Goal: Information Seeking & Learning: Learn about a topic

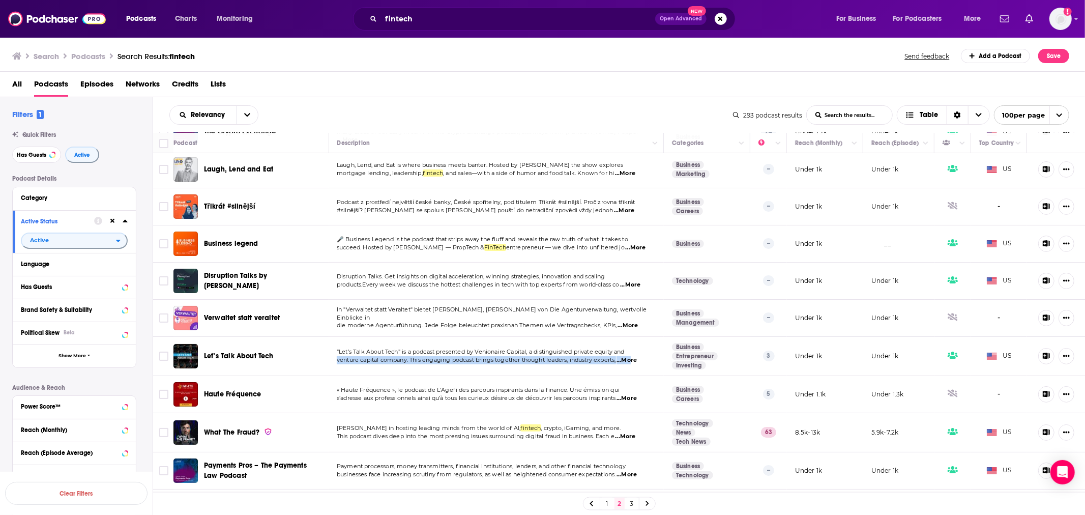
scroll to position [3268, 0]
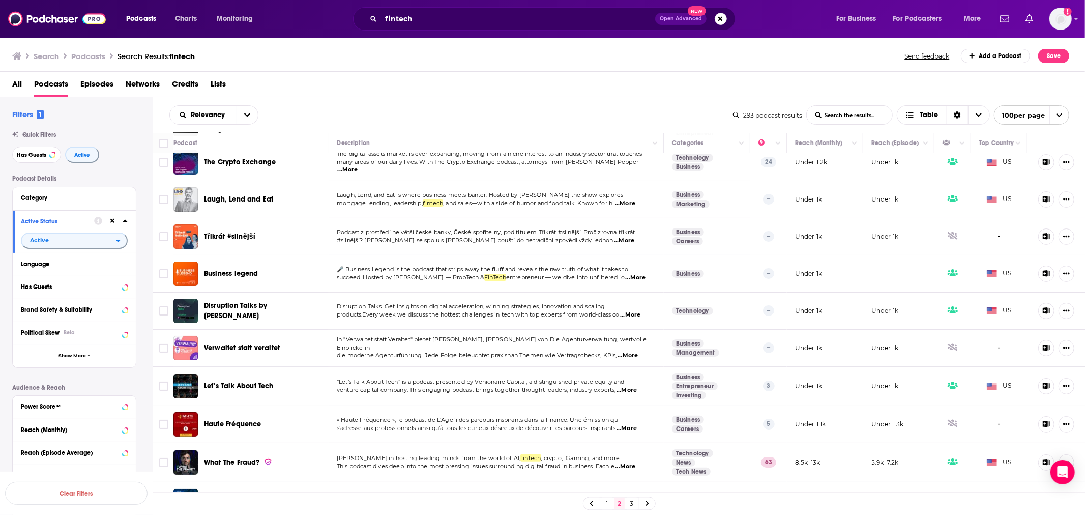
click at [629, 311] on span "...More" at bounding box center [630, 315] width 20 height 8
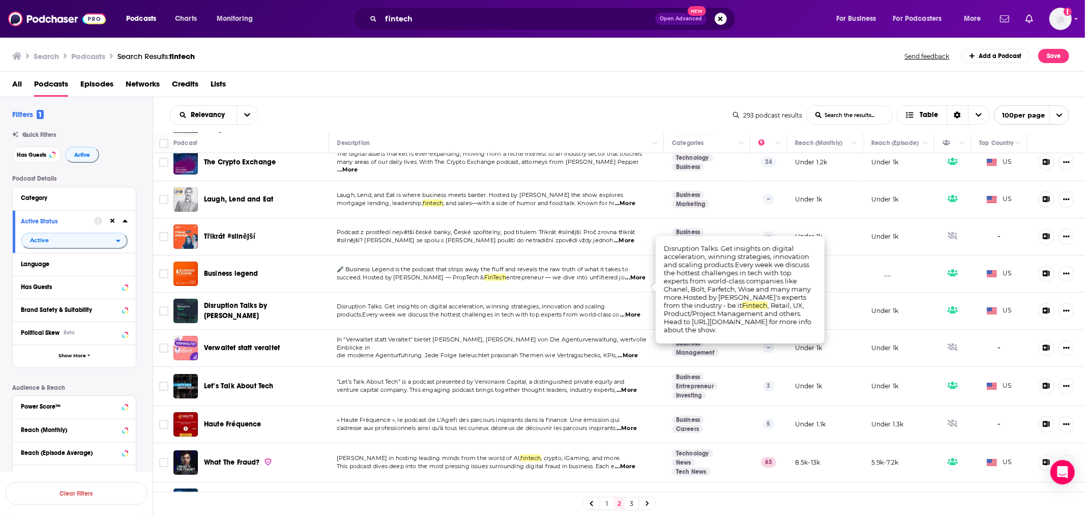
click at [629, 311] on span "...More" at bounding box center [630, 315] width 20 height 8
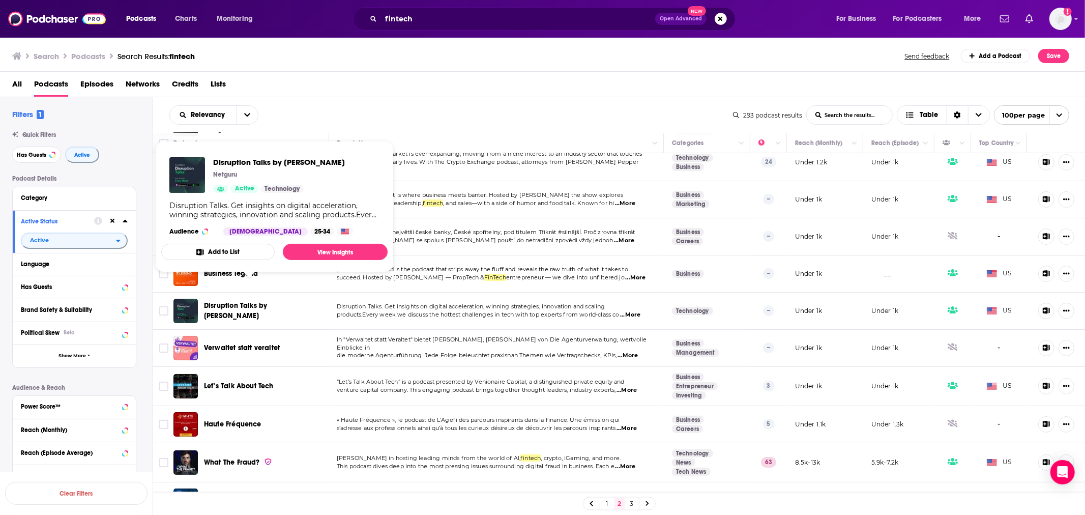
click at [265, 301] on span "Disruption Talks by Netguru" at bounding box center [235, 310] width 63 height 19
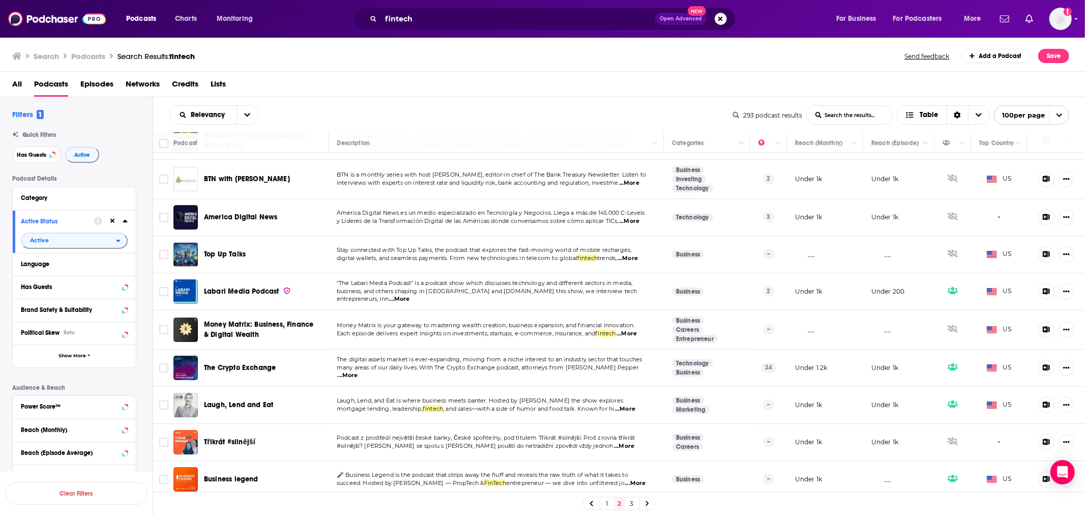
scroll to position [3098, 0]
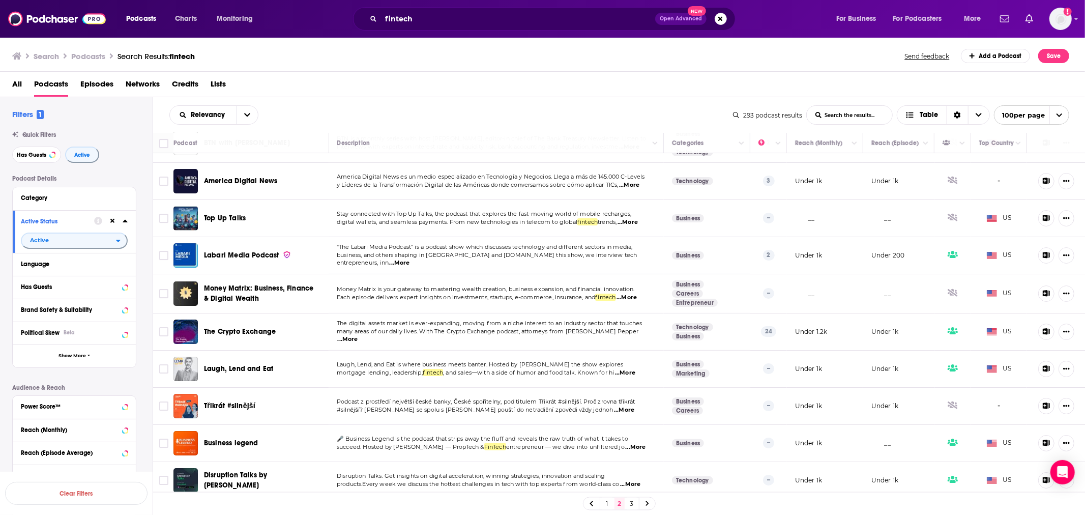
click at [625, 369] on span "...More" at bounding box center [625, 373] width 20 height 8
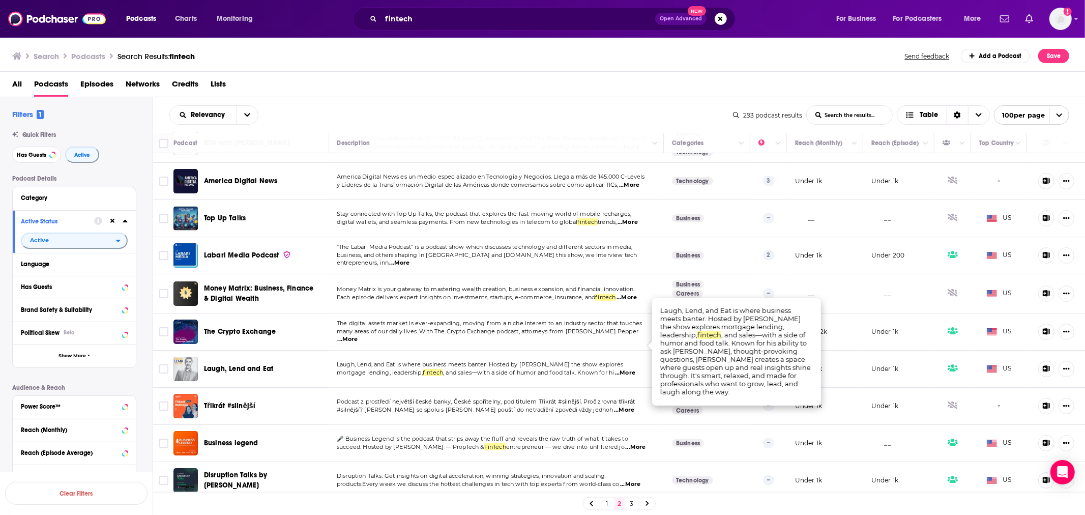
click at [626, 369] on span "...More" at bounding box center [625, 373] width 20 height 8
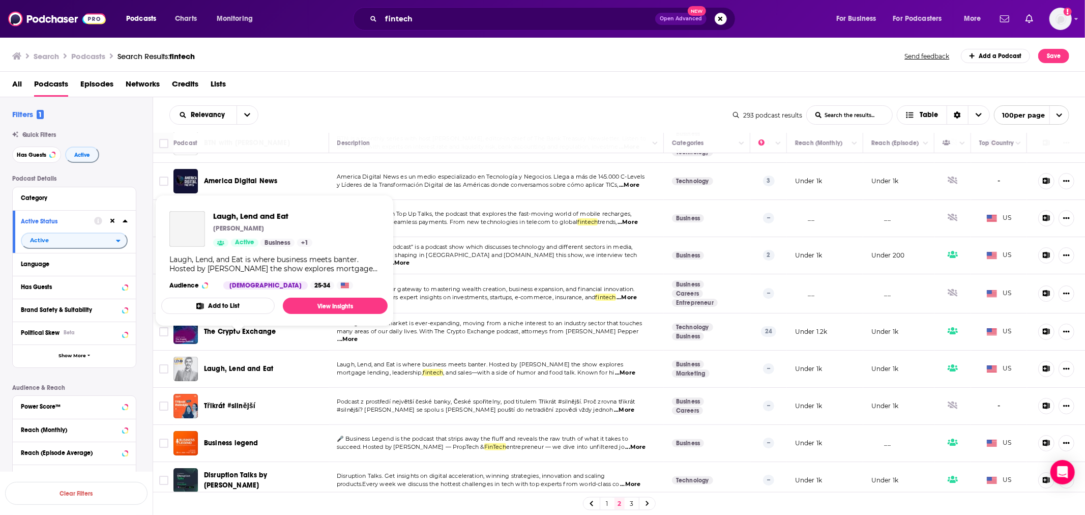
click at [237, 364] on span "Laugh, Lend and Eat" at bounding box center [238, 368] width 69 height 9
click at [227, 364] on span "Laugh, Lend and Eat" at bounding box center [238, 368] width 69 height 9
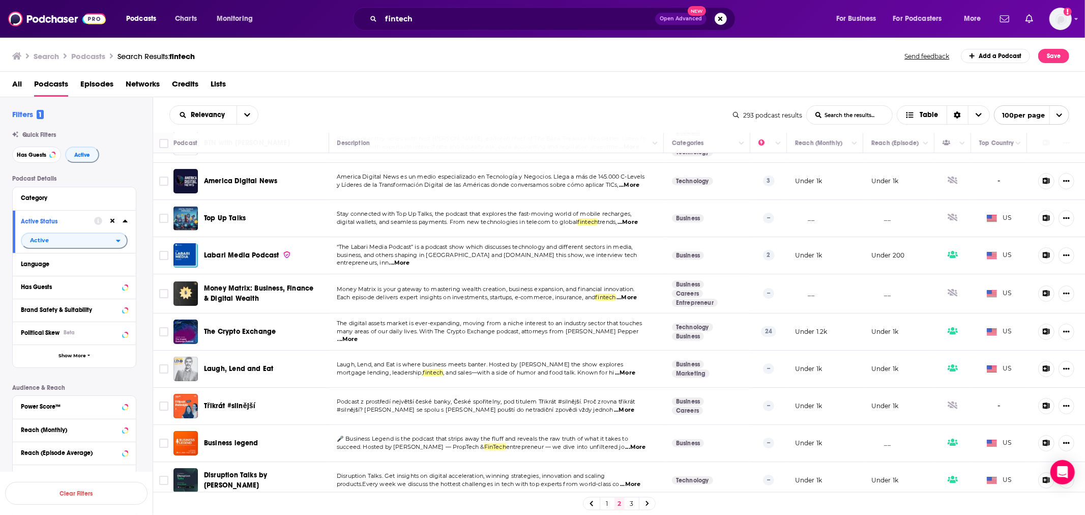
click at [410, 259] on span "...More" at bounding box center [400, 263] width 20 height 8
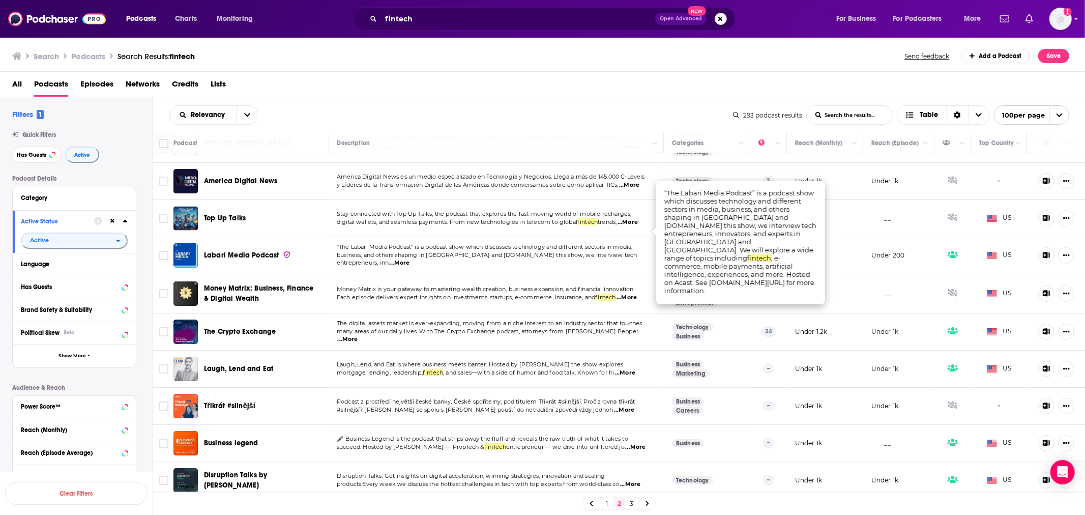
click at [410, 259] on span "...More" at bounding box center [400, 263] width 20 height 8
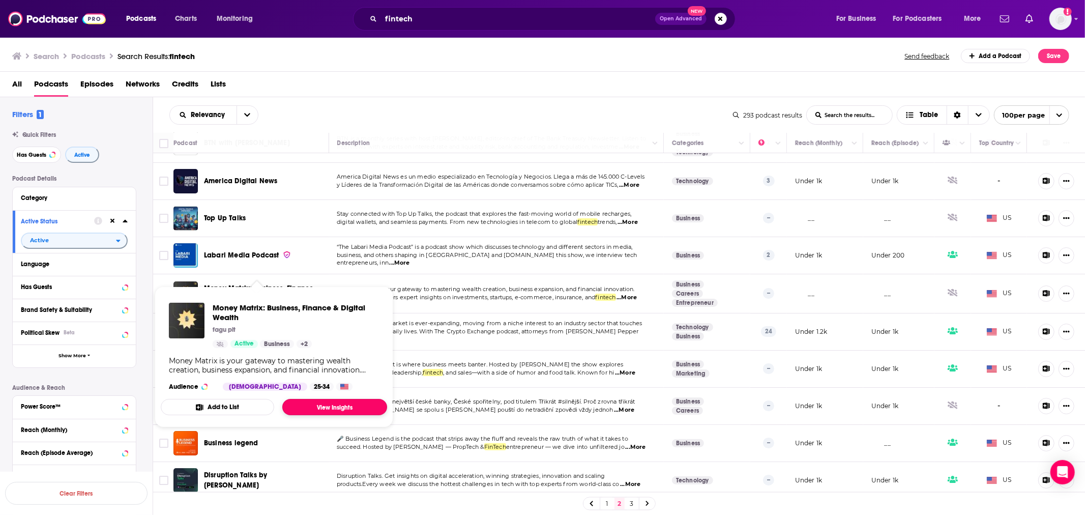
click at [363, 413] on link "View Insights" at bounding box center [334, 407] width 105 height 16
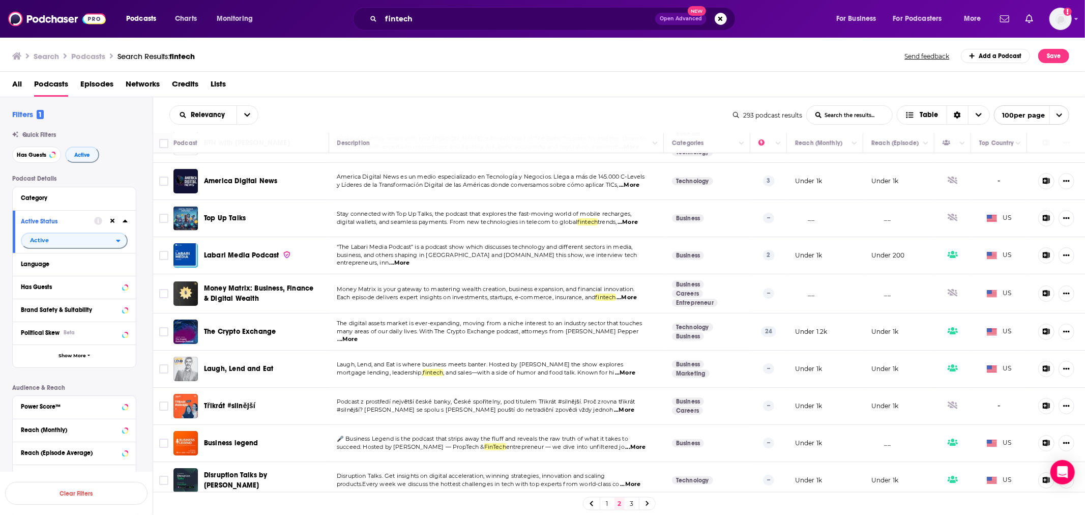
click at [626, 218] on span "...More" at bounding box center [627, 222] width 20 height 8
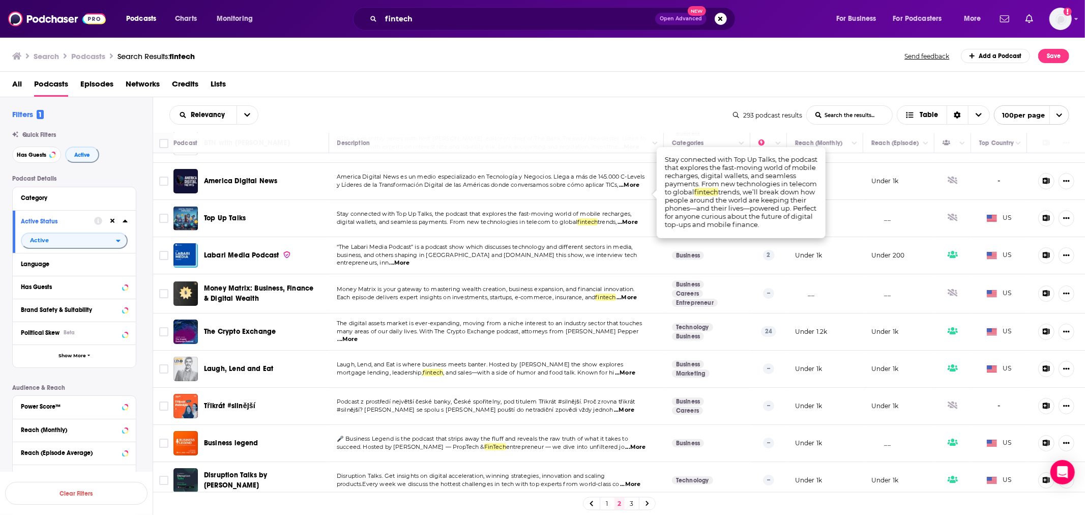
click at [626, 218] on span "...More" at bounding box center [627, 222] width 20 height 8
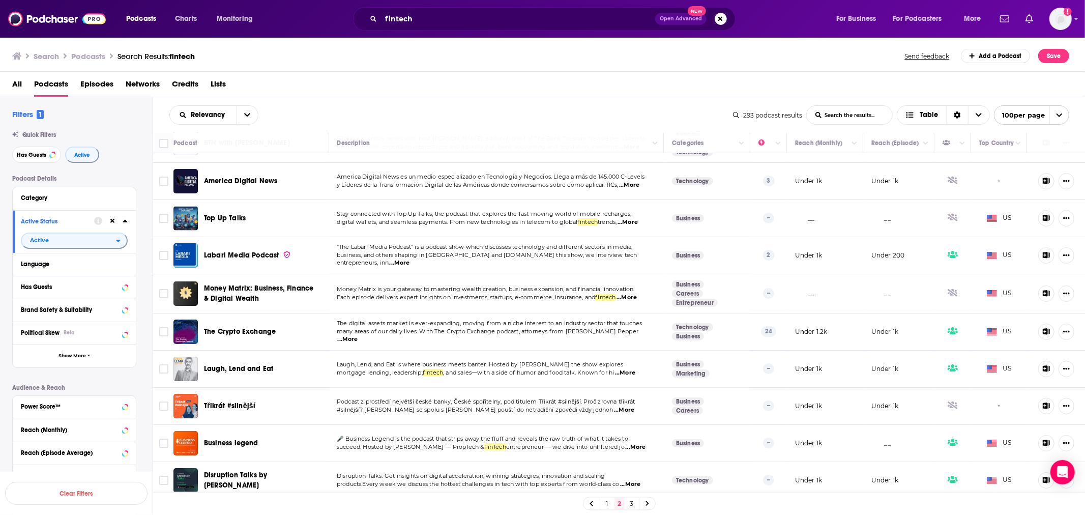
click at [225, 214] on span "Top Up Talks" at bounding box center [225, 218] width 42 height 9
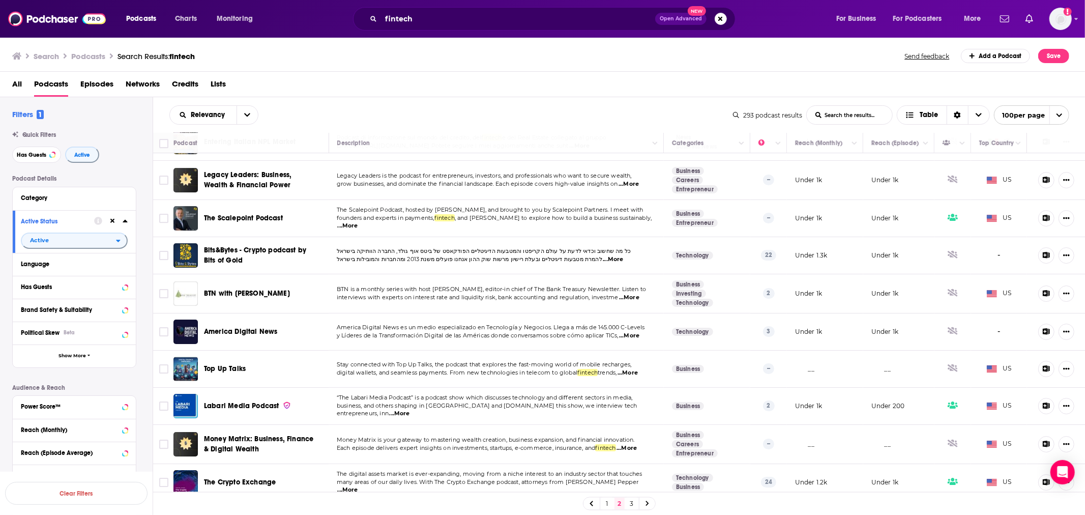
scroll to position [2929, 0]
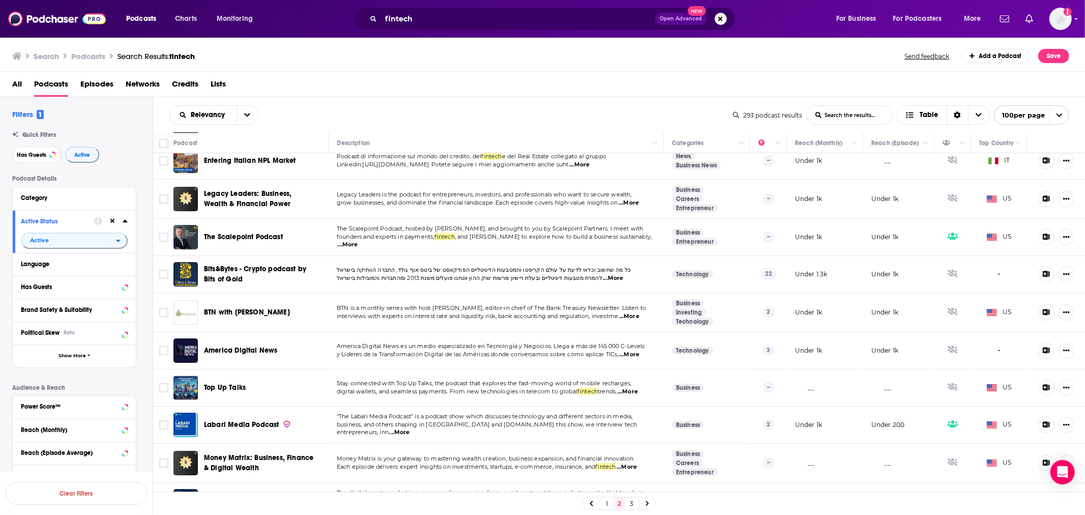
click at [358, 241] on span "...More" at bounding box center [348, 245] width 20 height 8
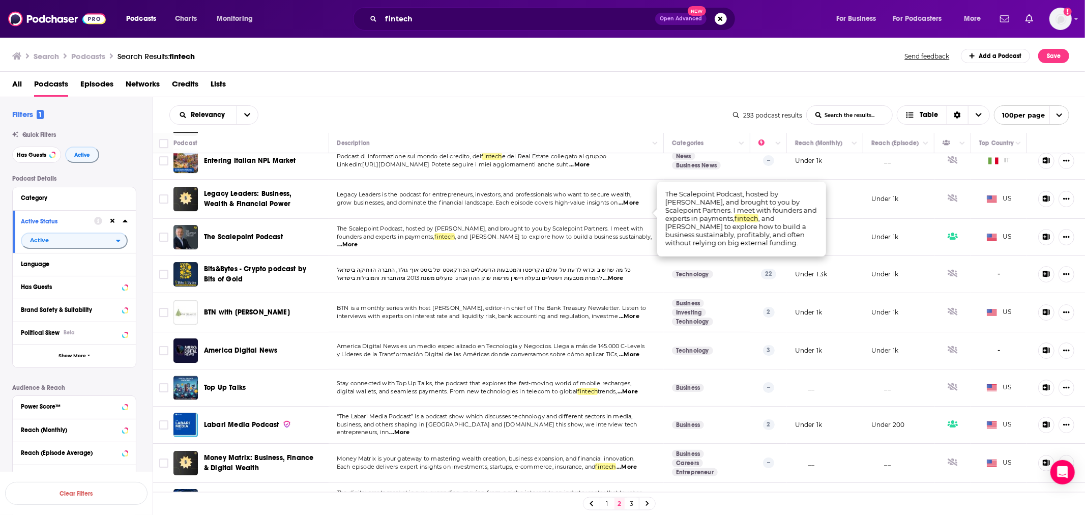
click at [358, 241] on span "...More" at bounding box center [348, 245] width 20 height 8
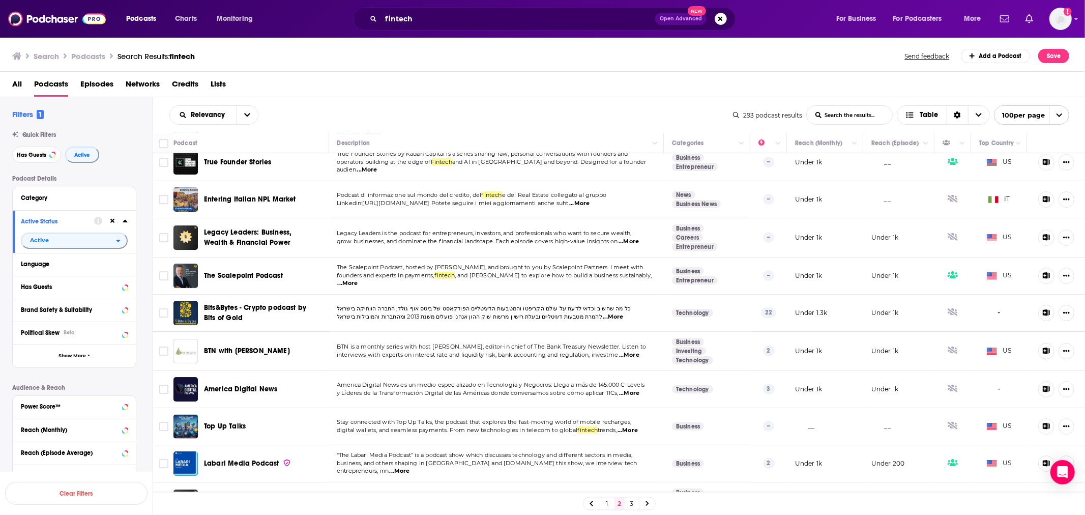
scroll to position [2872, 0]
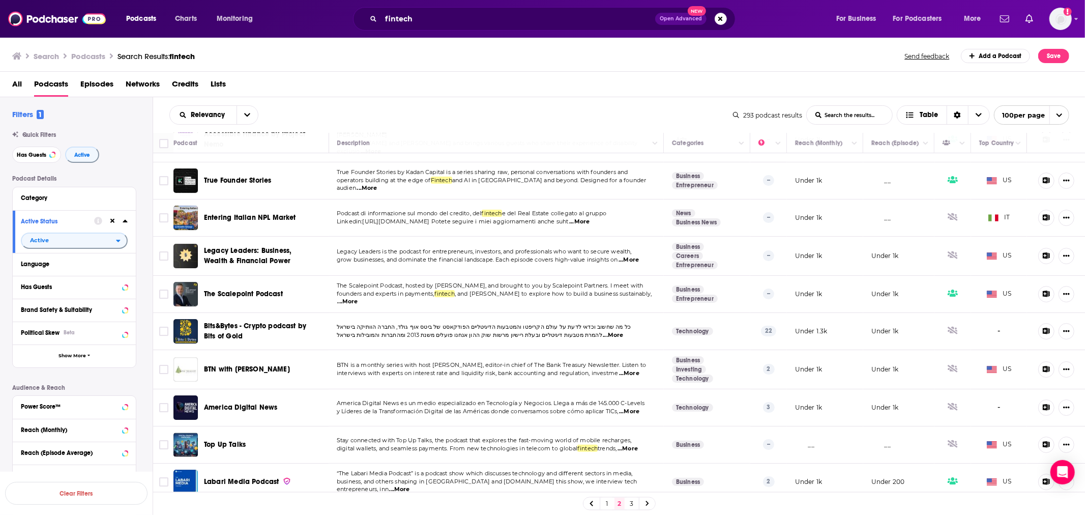
click at [633, 256] on span "...More" at bounding box center [628, 260] width 20 height 8
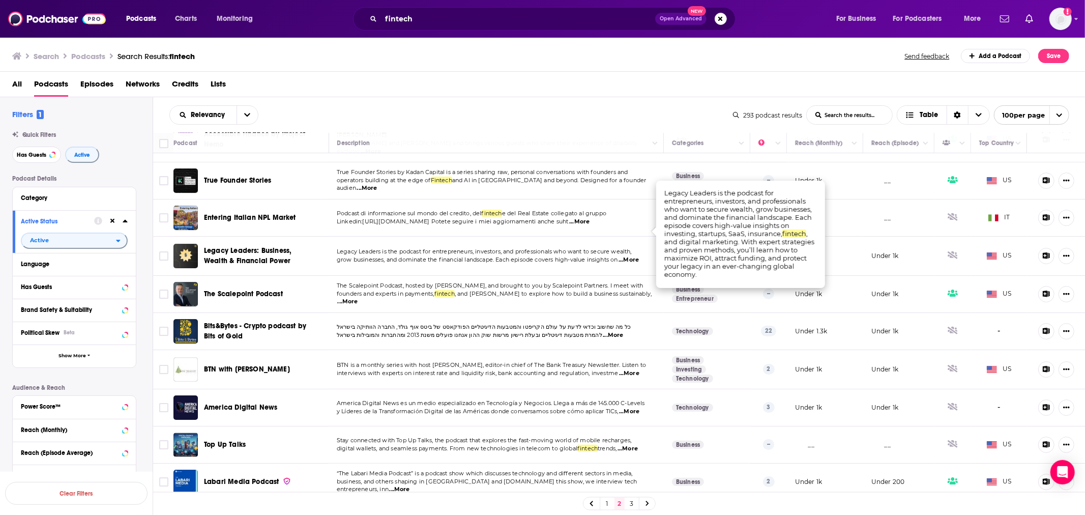
click at [633, 256] on span "...More" at bounding box center [628, 260] width 20 height 8
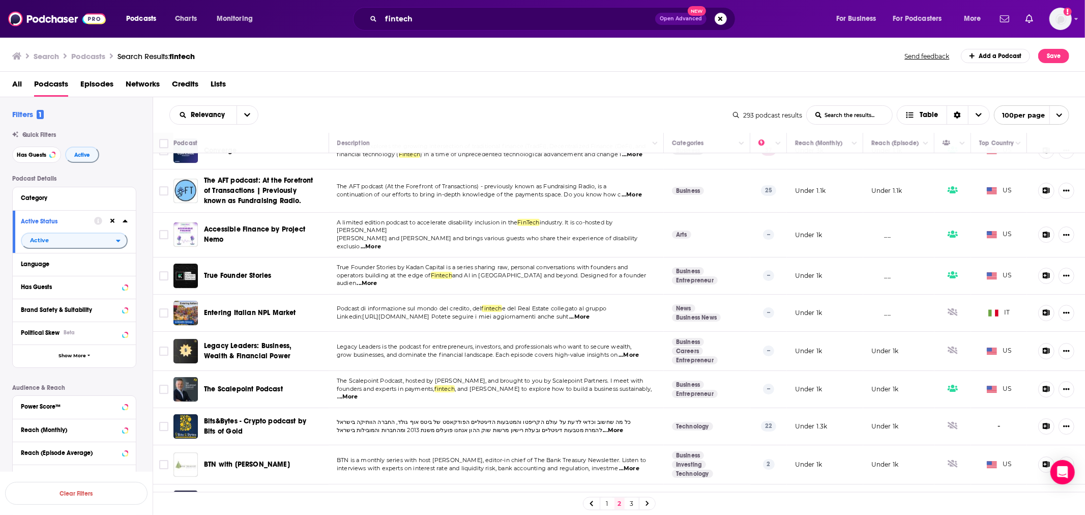
scroll to position [2759, 0]
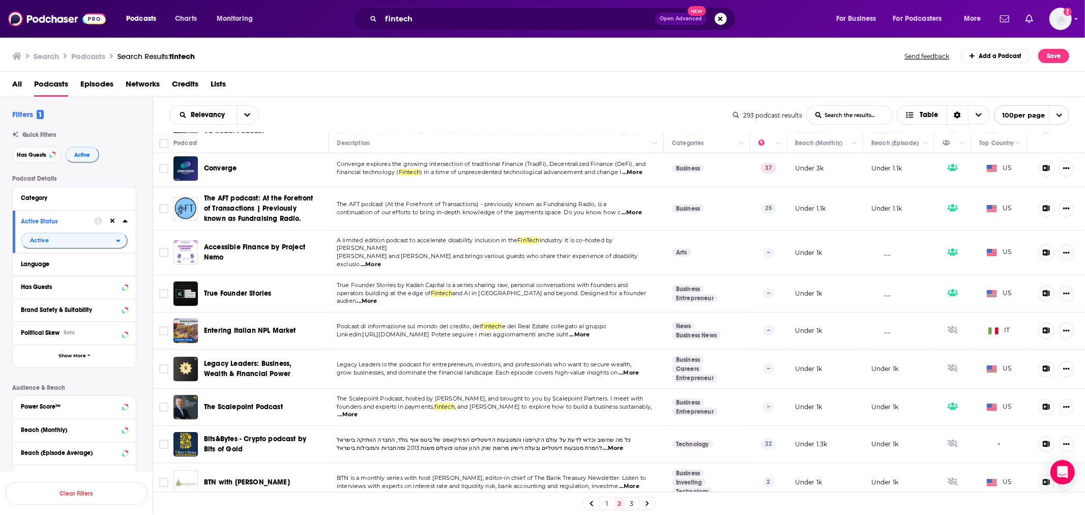
click at [377, 297] on span "...More" at bounding box center [367, 301] width 20 height 8
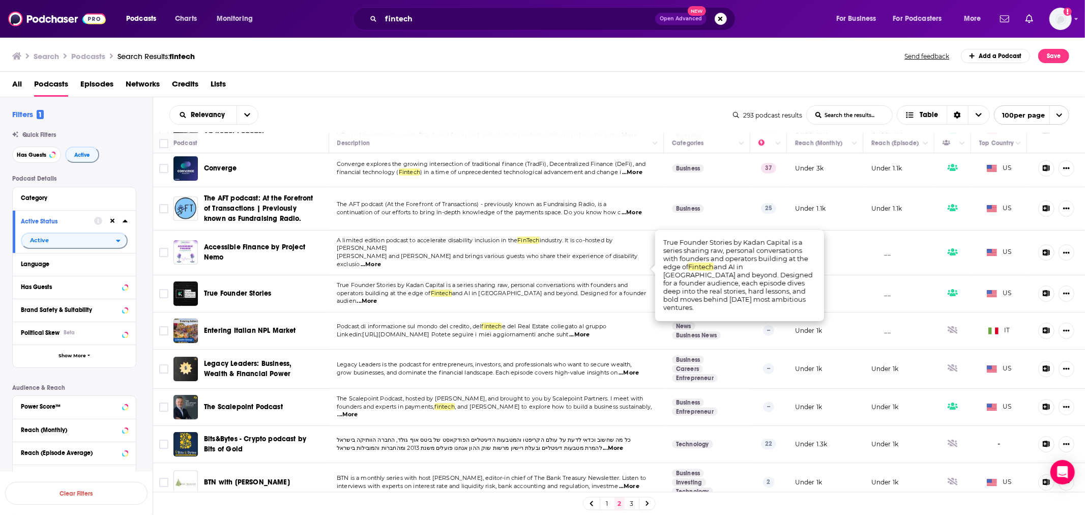
click at [377, 297] on span "...More" at bounding box center [367, 301] width 20 height 8
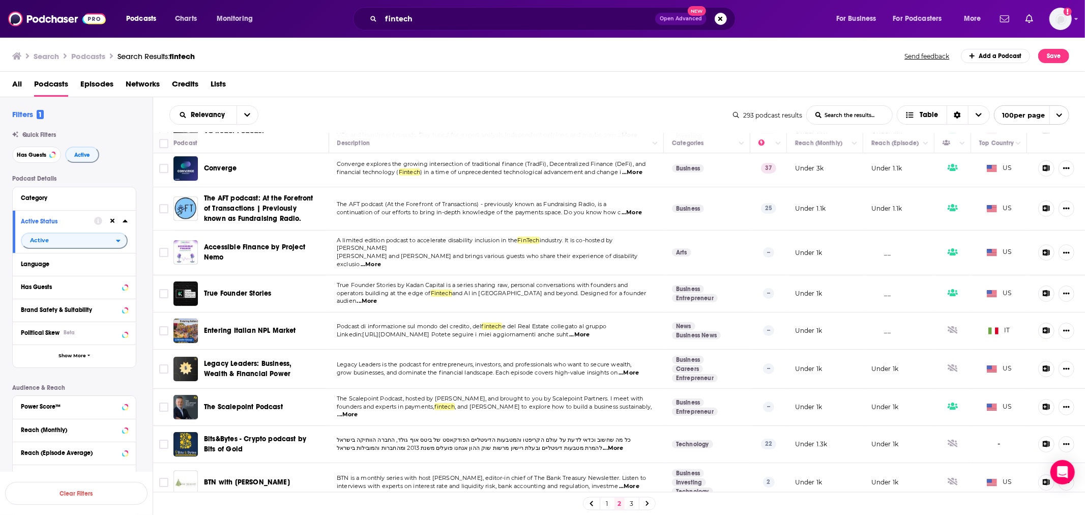
click at [381, 260] on span "...More" at bounding box center [371, 264] width 20 height 8
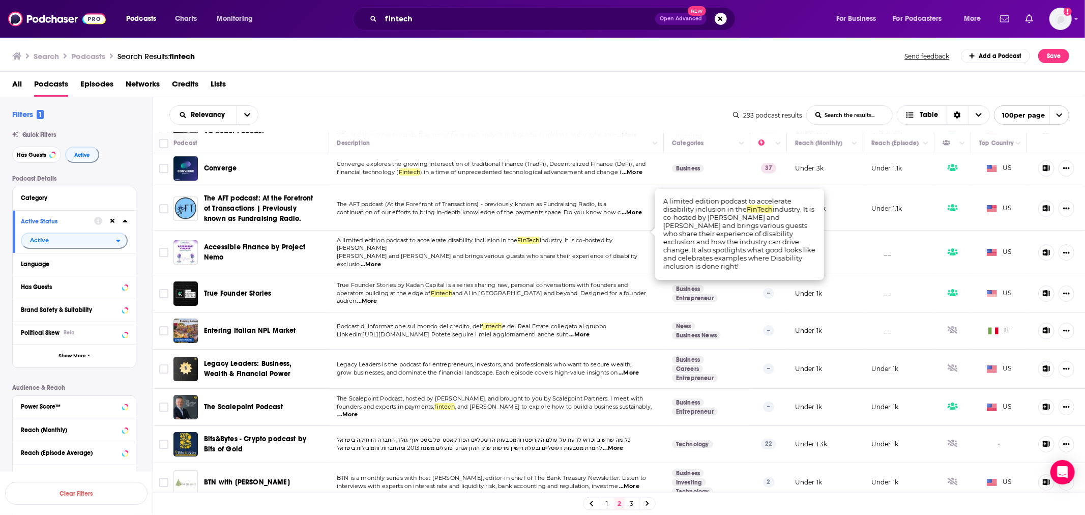
click at [381, 260] on span "...More" at bounding box center [371, 264] width 20 height 8
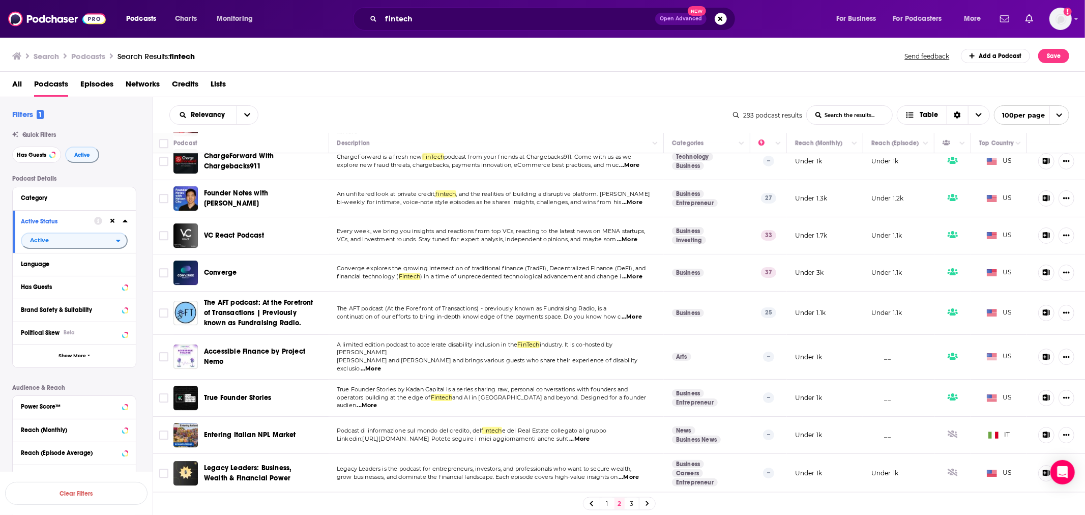
scroll to position [2646, 0]
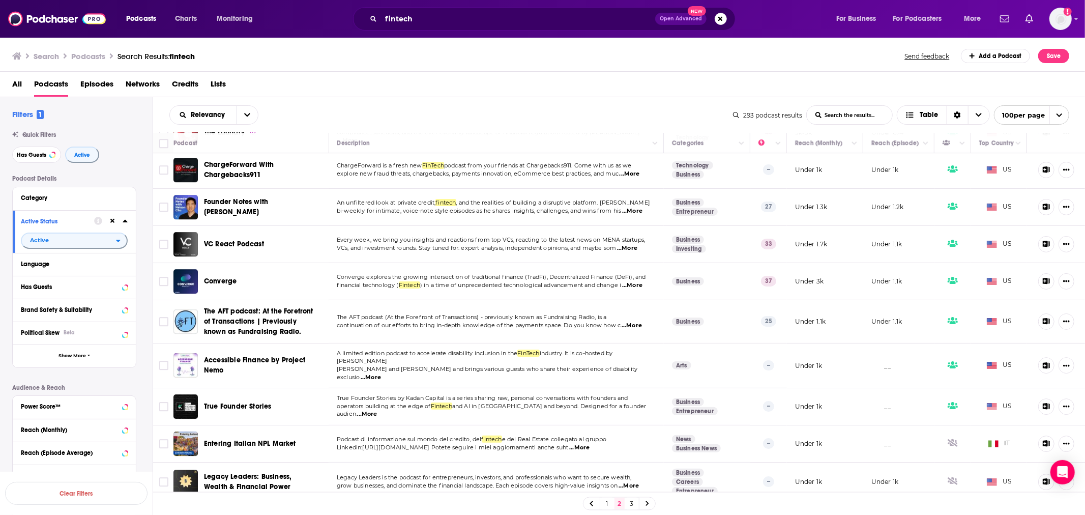
click at [630, 321] on span "...More" at bounding box center [631, 325] width 20 height 8
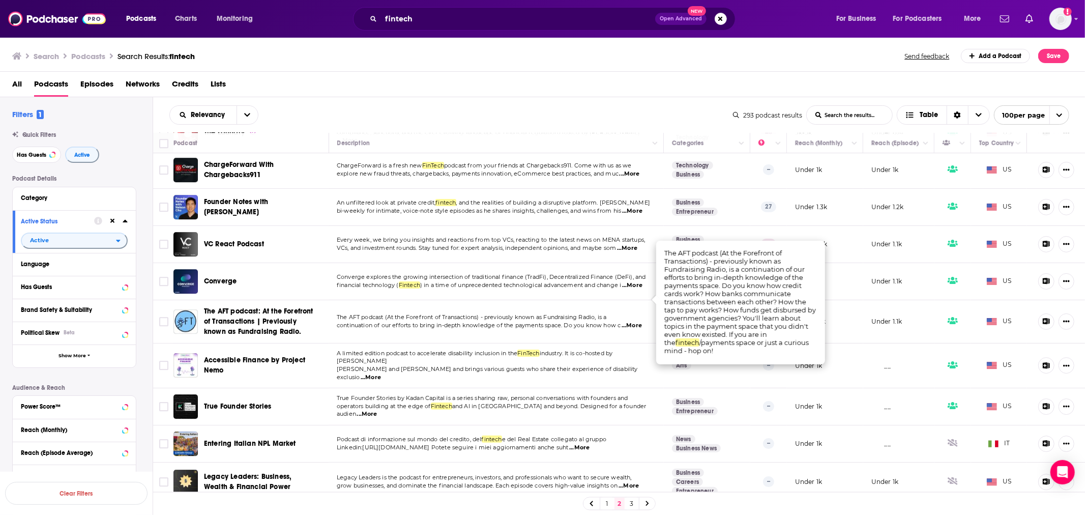
click at [630, 321] on span "...More" at bounding box center [631, 325] width 20 height 8
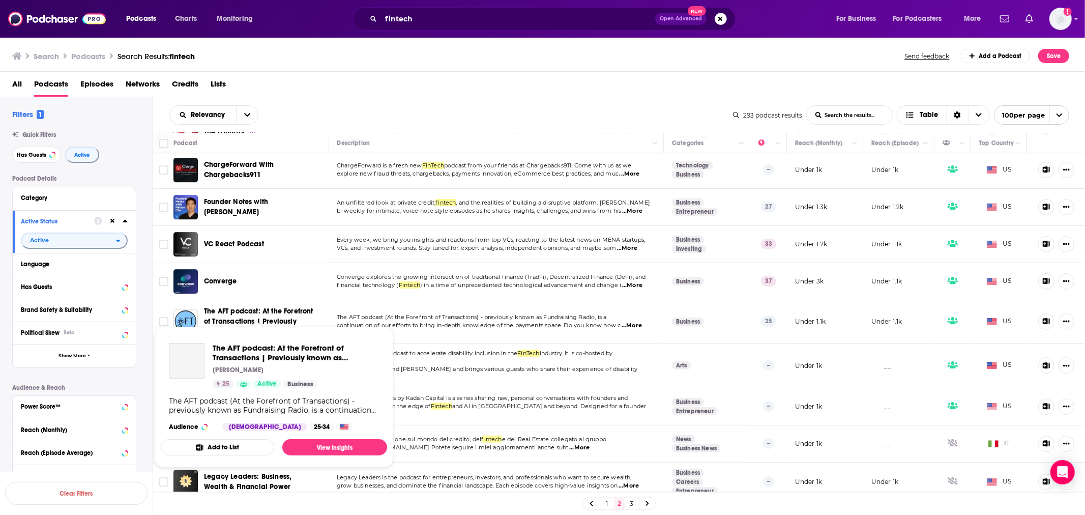
click at [227, 307] on span "The AFT podcast: At the Forefront of Transactions | Previously known as Fundrai…" at bounding box center [258, 321] width 109 height 29
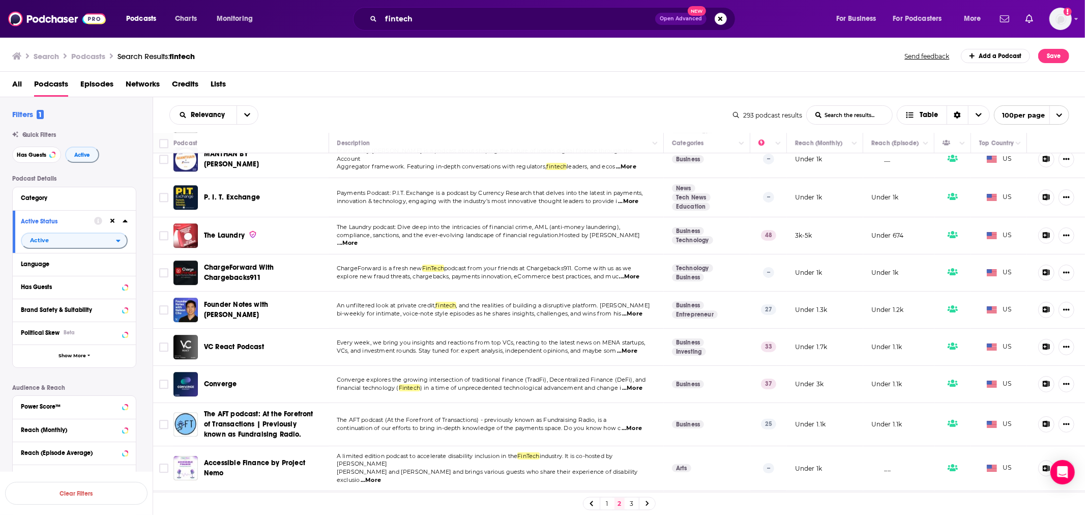
scroll to position [2533, 0]
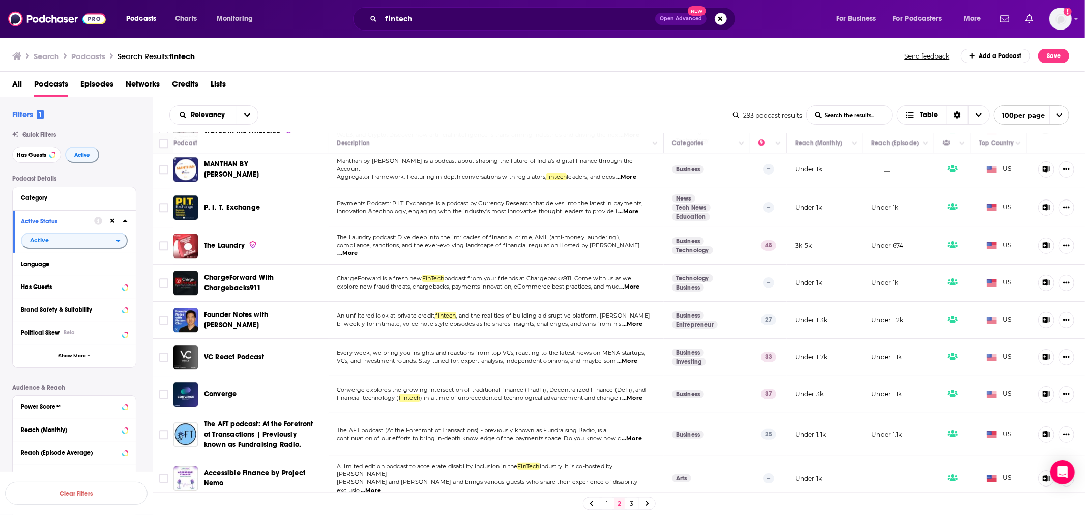
click at [634, 207] on span "...More" at bounding box center [628, 211] width 20 height 8
click at [231, 203] on span "P. I. T. Exchange" at bounding box center [232, 207] width 56 height 9
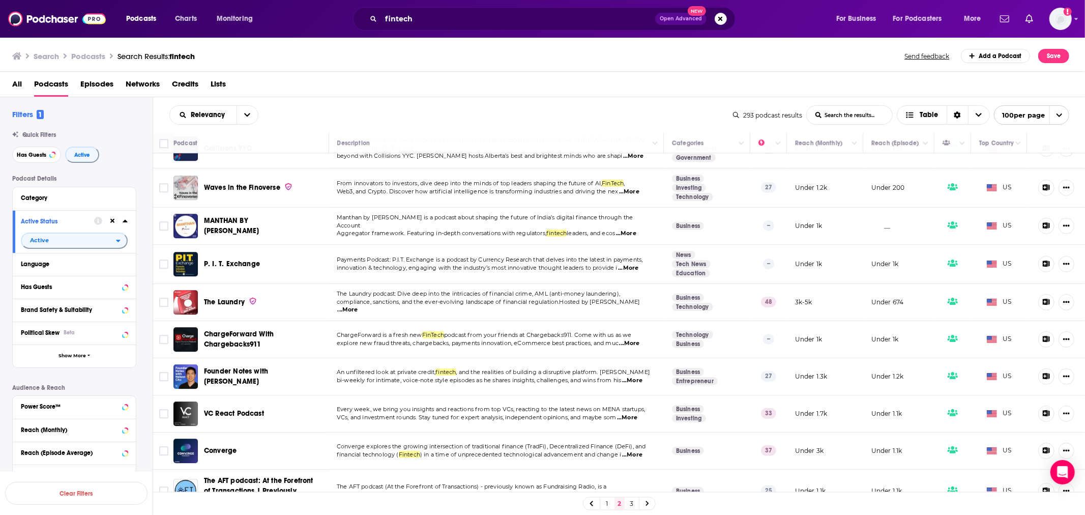
scroll to position [2421, 0]
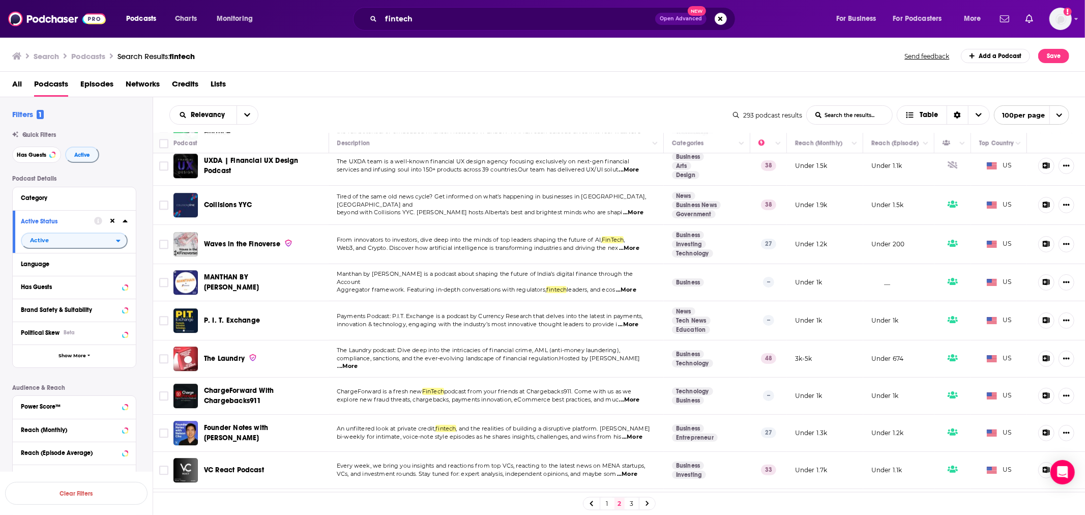
click at [631, 244] on span "...More" at bounding box center [629, 248] width 20 height 8
click at [633, 236] on p "From innovators to investors, dive deep into the minds of top leaders shaping t…" at bounding box center [496, 240] width 318 height 8
click at [258, 240] on span "Waves in the Finoverse" at bounding box center [242, 244] width 76 height 9
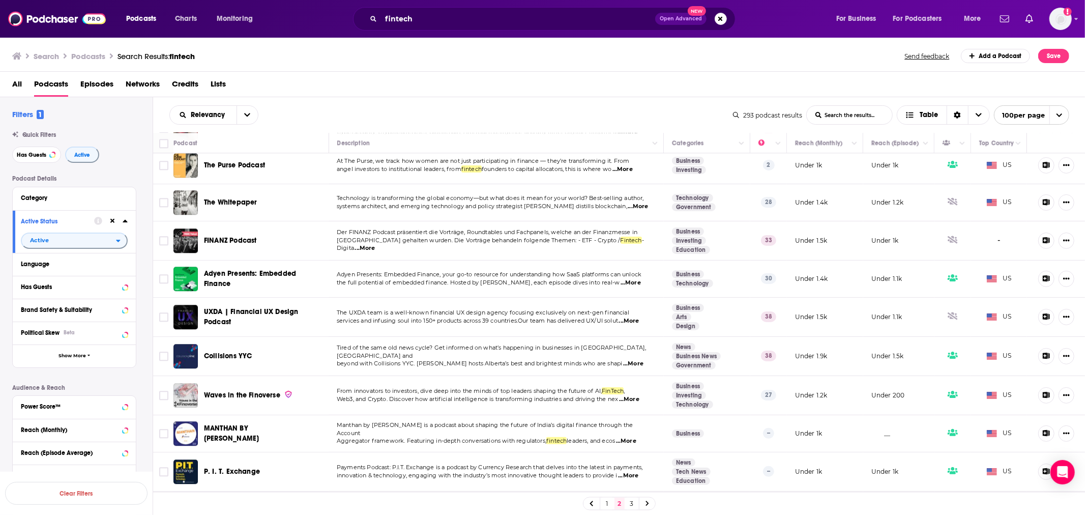
scroll to position [2251, 0]
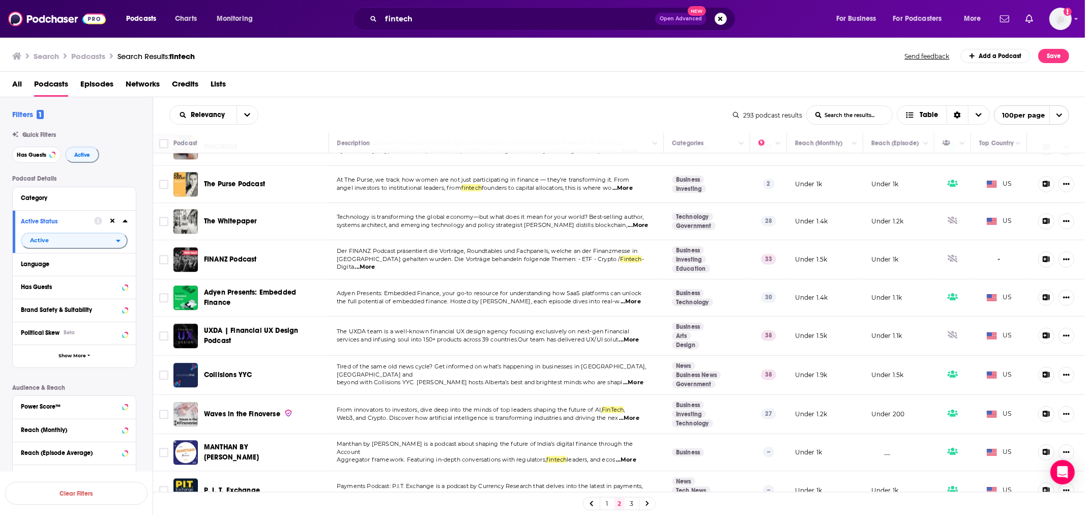
click at [636, 221] on span "...More" at bounding box center [638, 225] width 20 height 8
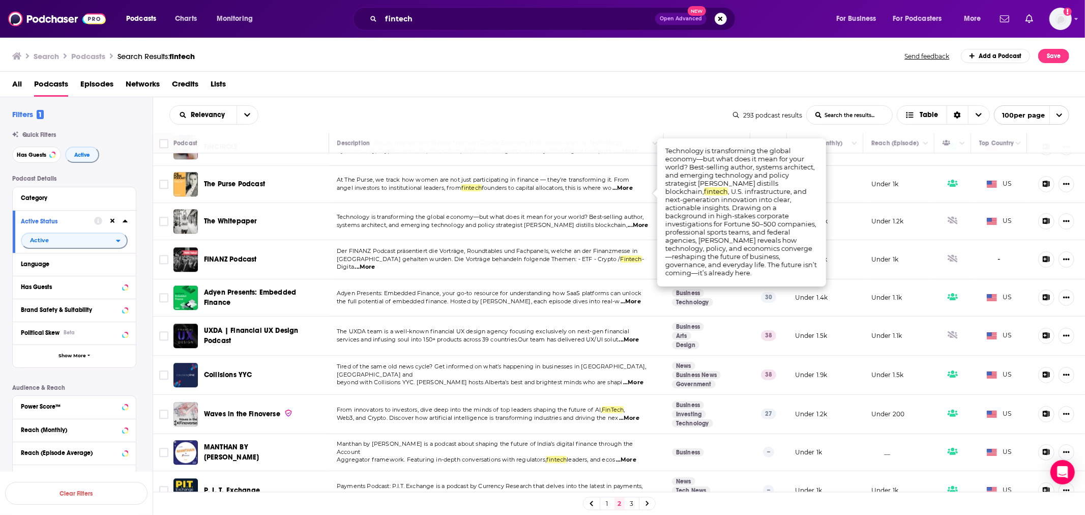
click at [636, 221] on span "...More" at bounding box center [638, 225] width 20 height 8
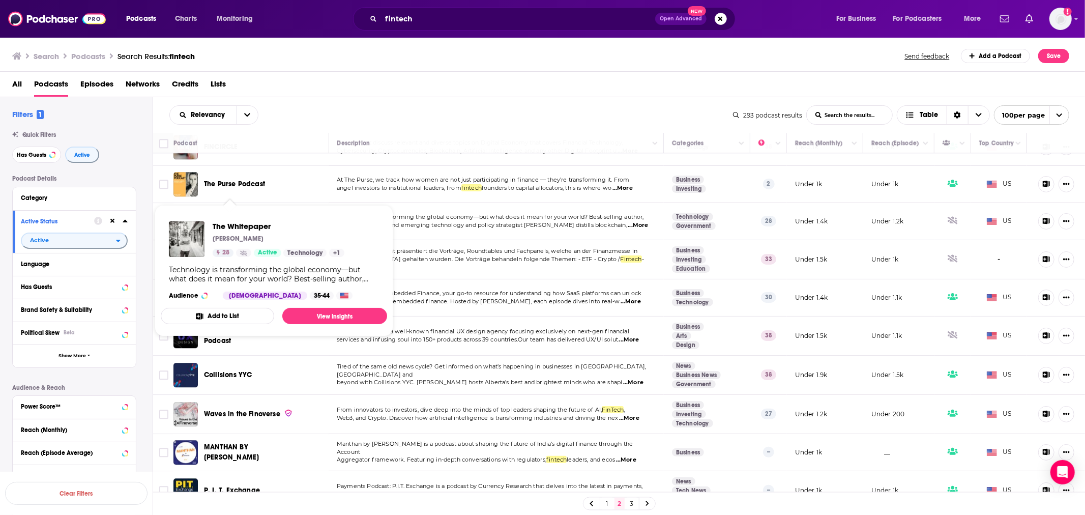
click at [224, 217] on span "The Whitepaper" at bounding box center [230, 221] width 53 height 9
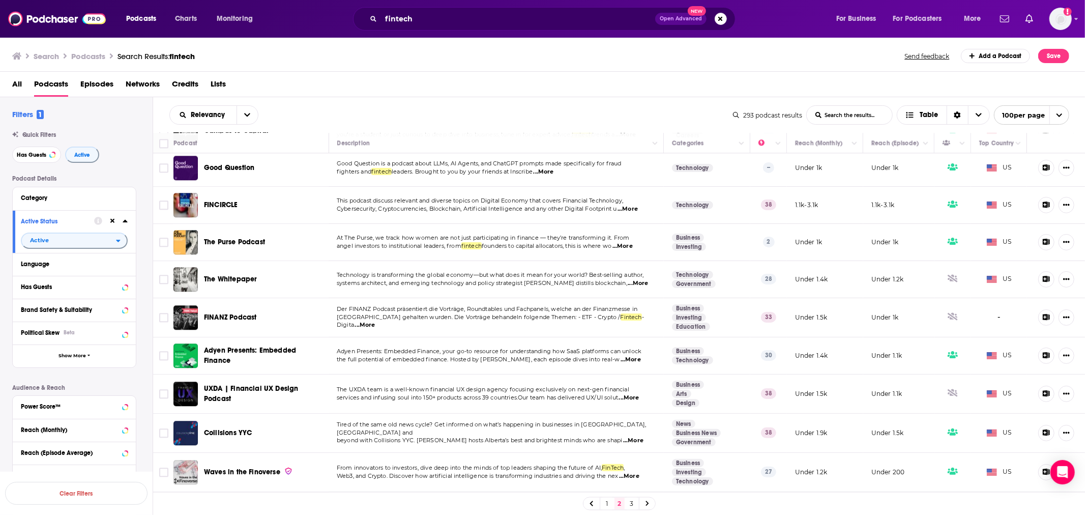
scroll to position [2138, 0]
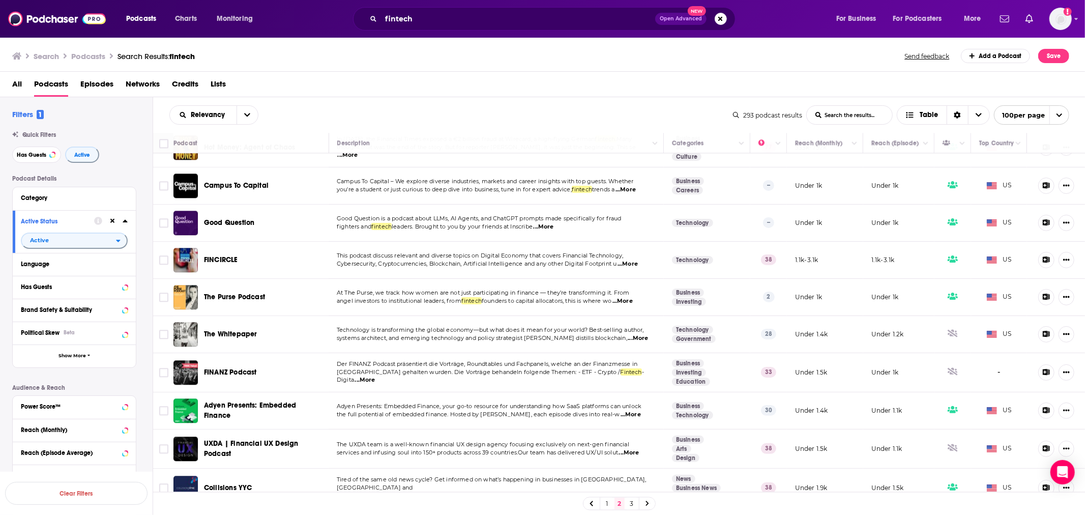
click at [220, 255] on span "FINCIRCLE" at bounding box center [221, 259] width 34 height 9
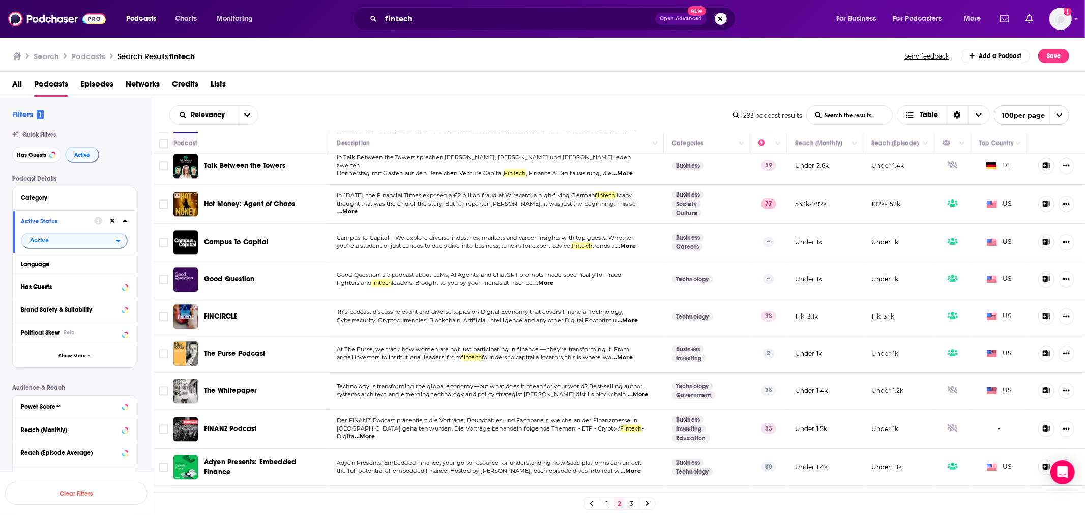
click at [635, 242] on span "...More" at bounding box center [625, 246] width 20 height 8
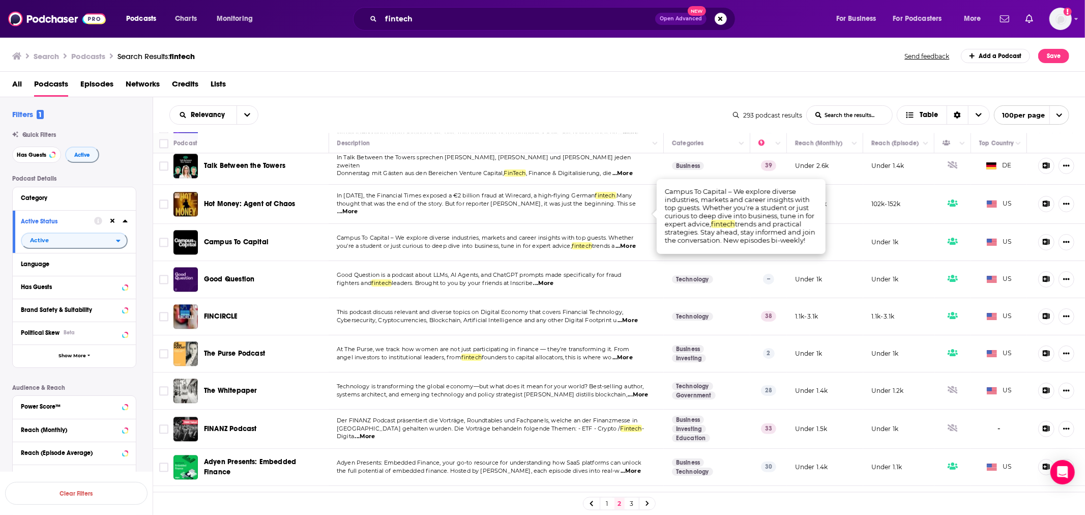
click at [635, 242] on span "...More" at bounding box center [625, 246] width 20 height 8
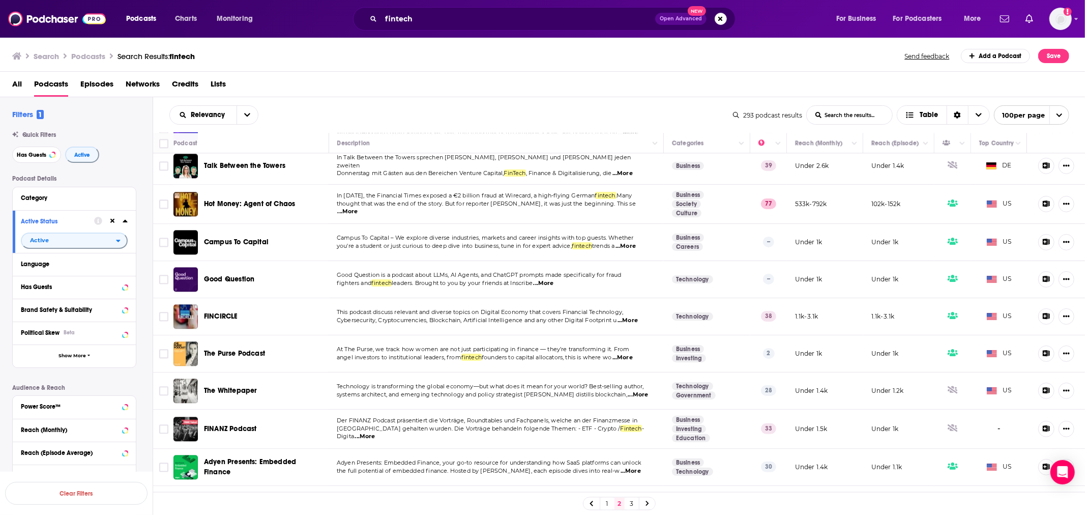
click at [238, 237] on span "Campus To Capital" at bounding box center [236, 241] width 65 height 9
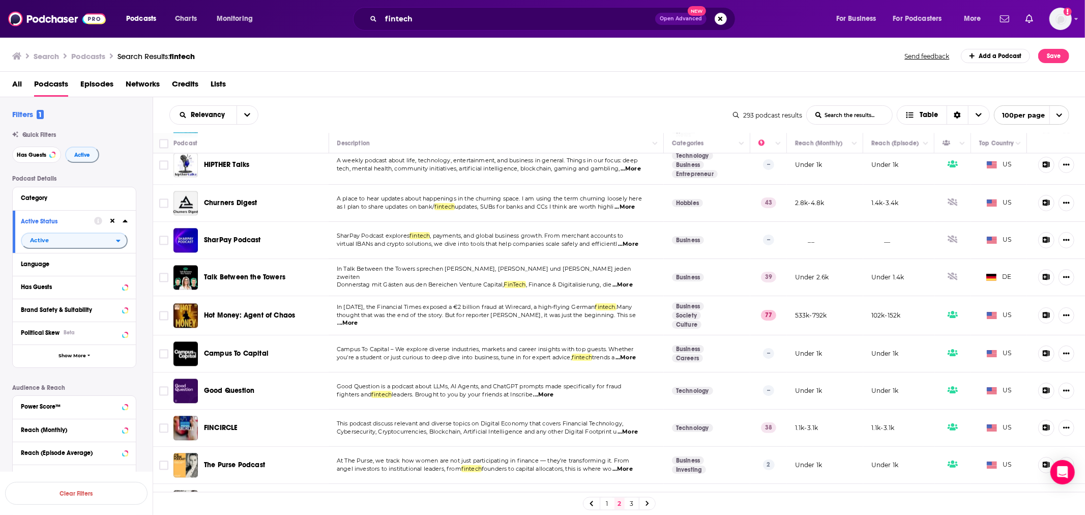
scroll to position [1969, 0]
click at [633, 242] on span "...More" at bounding box center [628, 246] width 20 height 8
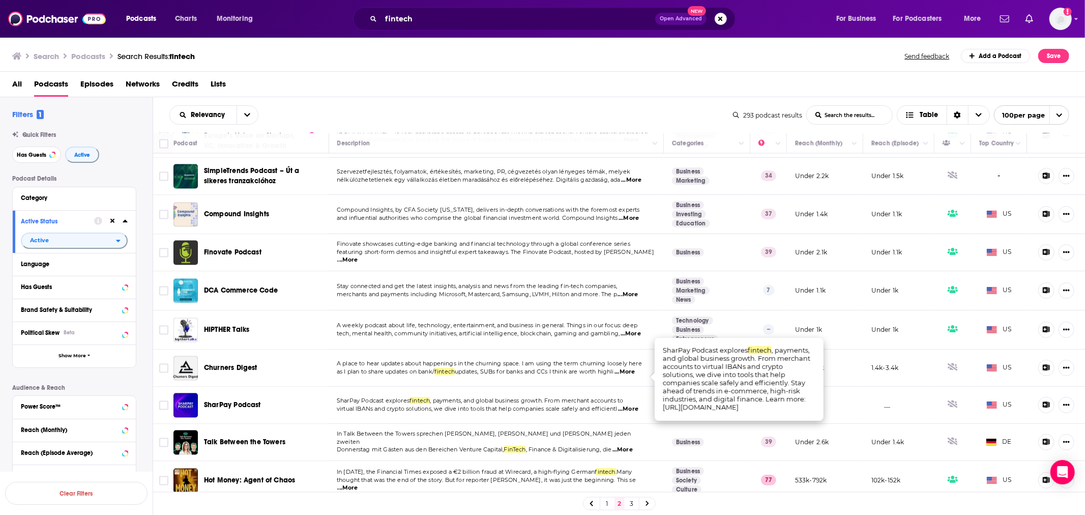
scroll to position [1799, 0]
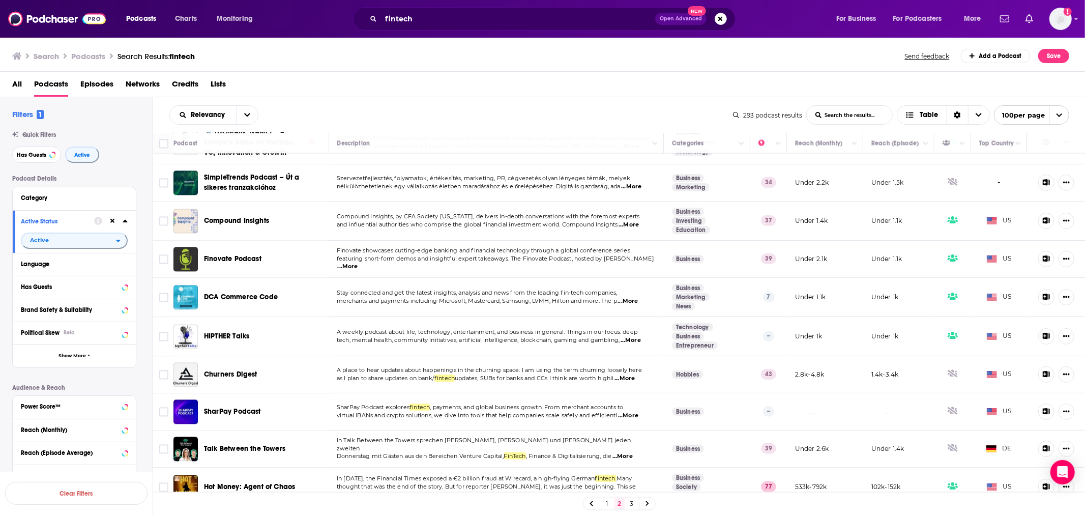
click at [358, 262] on span "...More" at bounding box center [348, 266] width 20 height 8
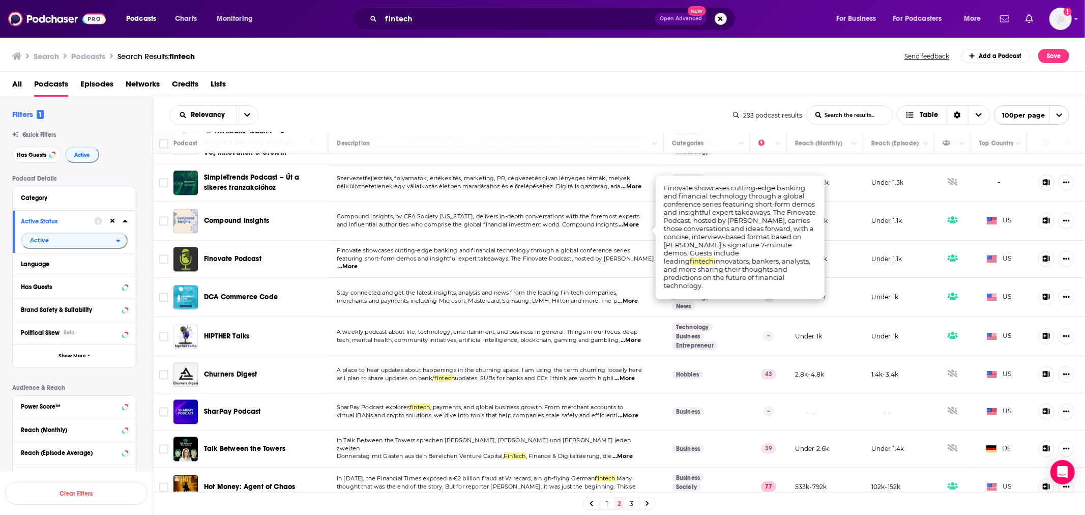
click at [358, 262] on span "...More" at bounding box center [348, 266] width 20 height 8
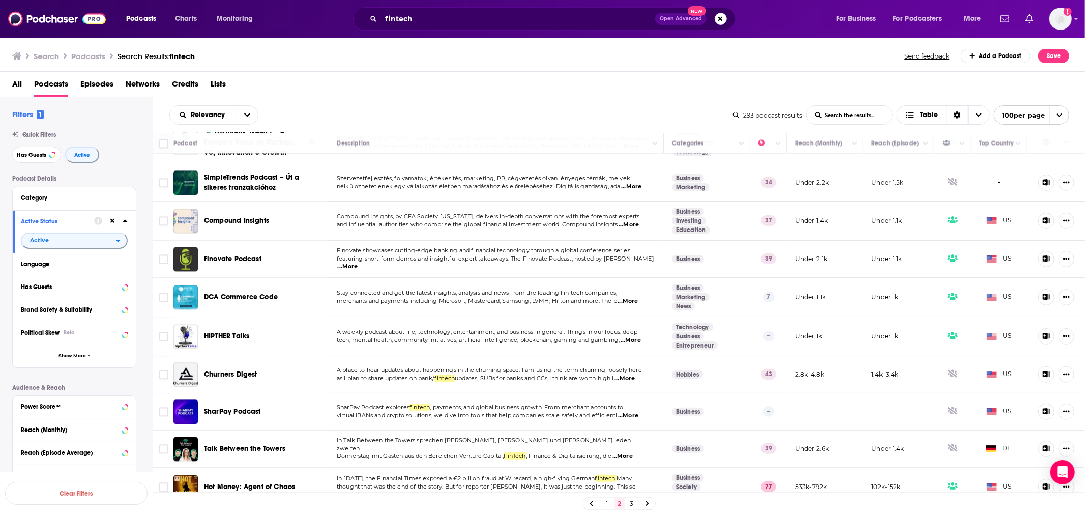
click at [247, 254] on span "Finovate Podcast" at bounding box center [232, 258] width 57 height 9
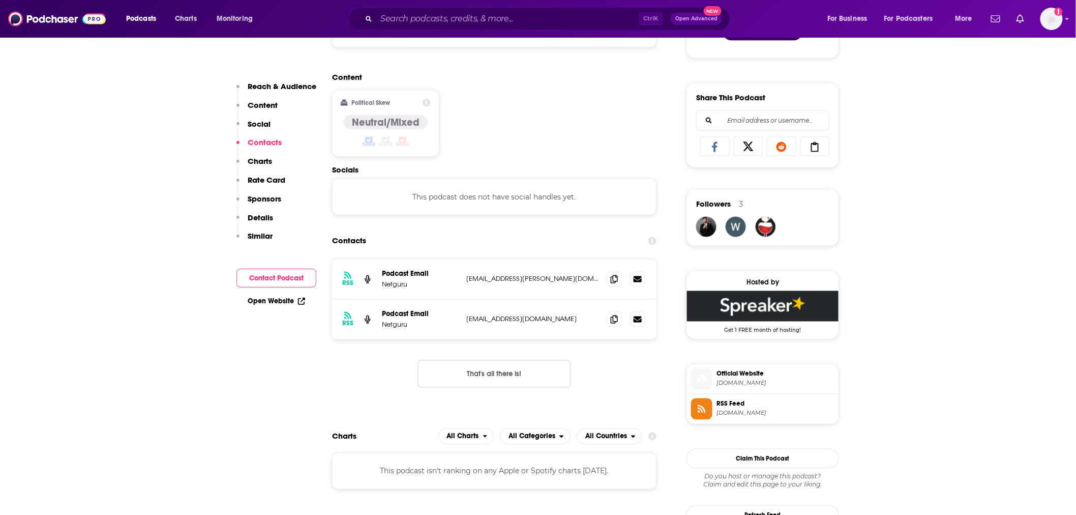
scroll to position [678, 0]
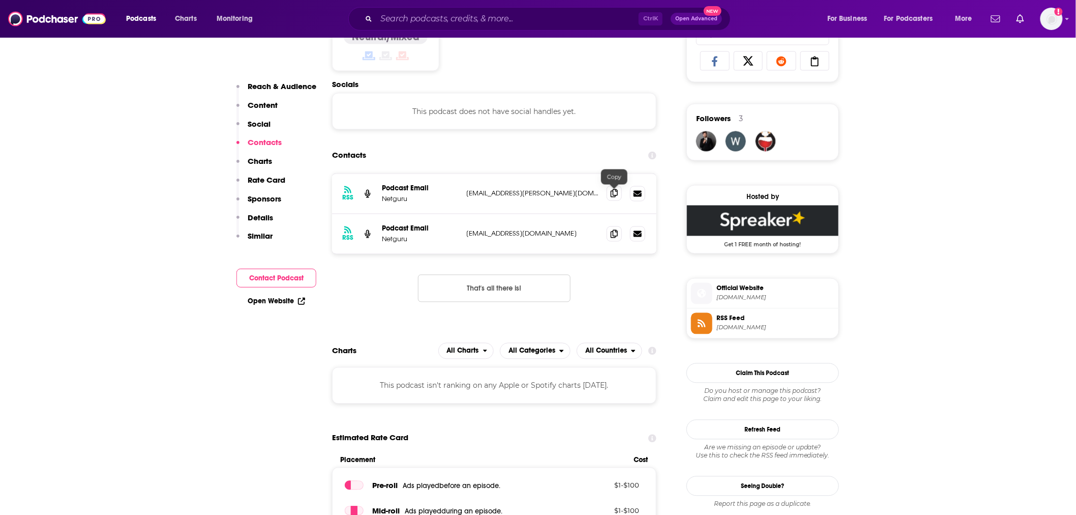
click at [609, 194] on span at bounding box center [614, 193] width 15 height 15
click at [611, 235] on icon at bounding box center [614, 233] width 7 height 8
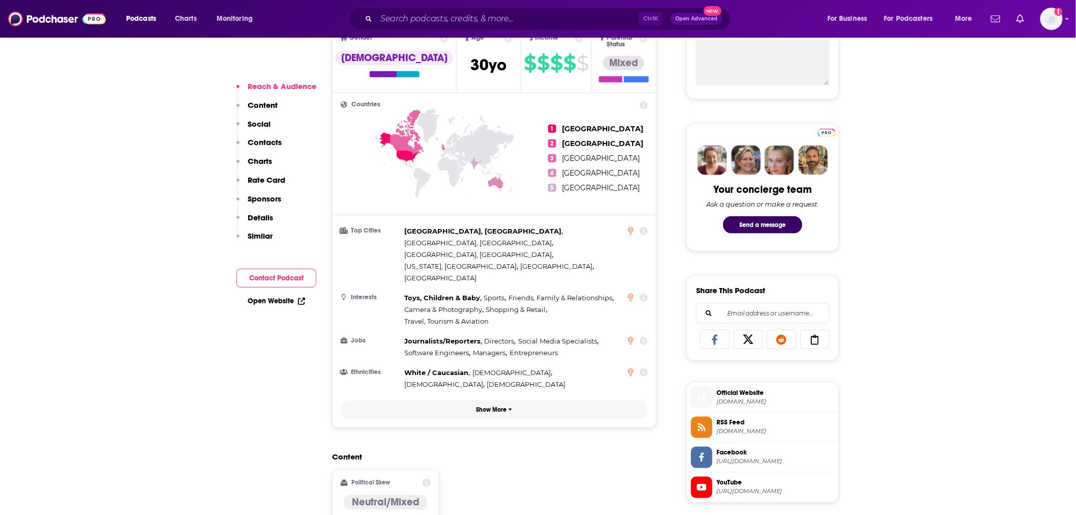
scroll to position [678, 0]
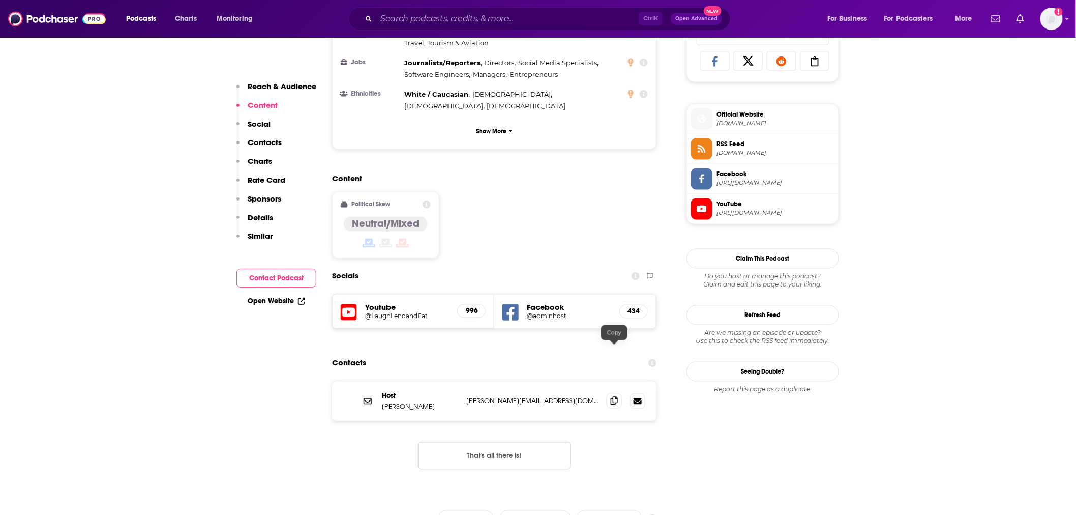
click at [616, 397] on icon at bounding box center [614, 401] width 7 height 8
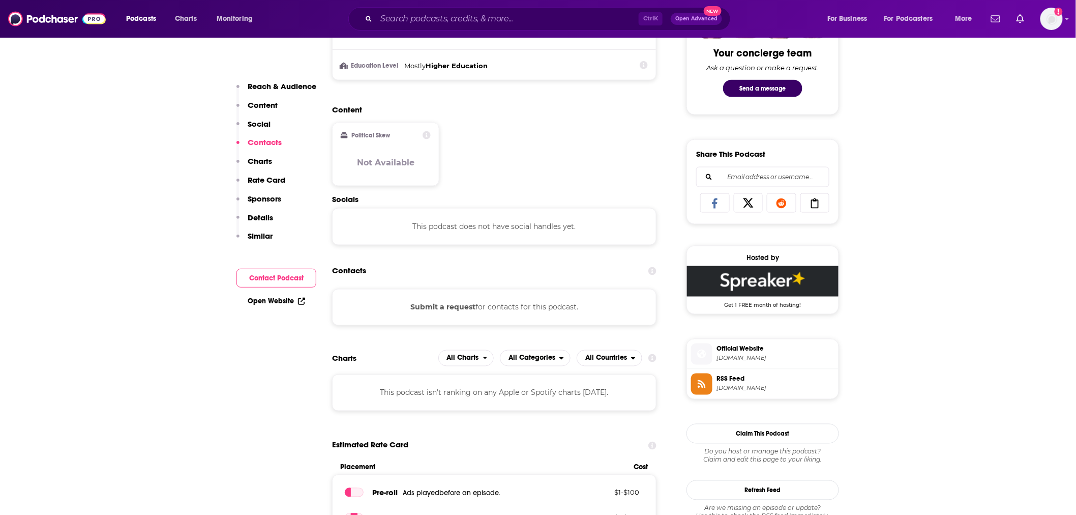
scroll to position [678, 0]
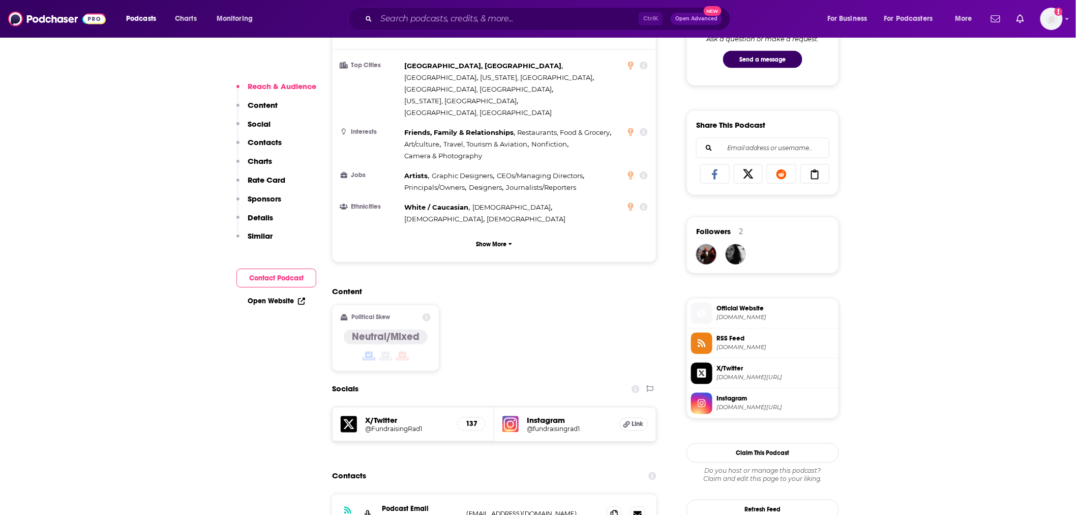
scroll to position [678, 0]
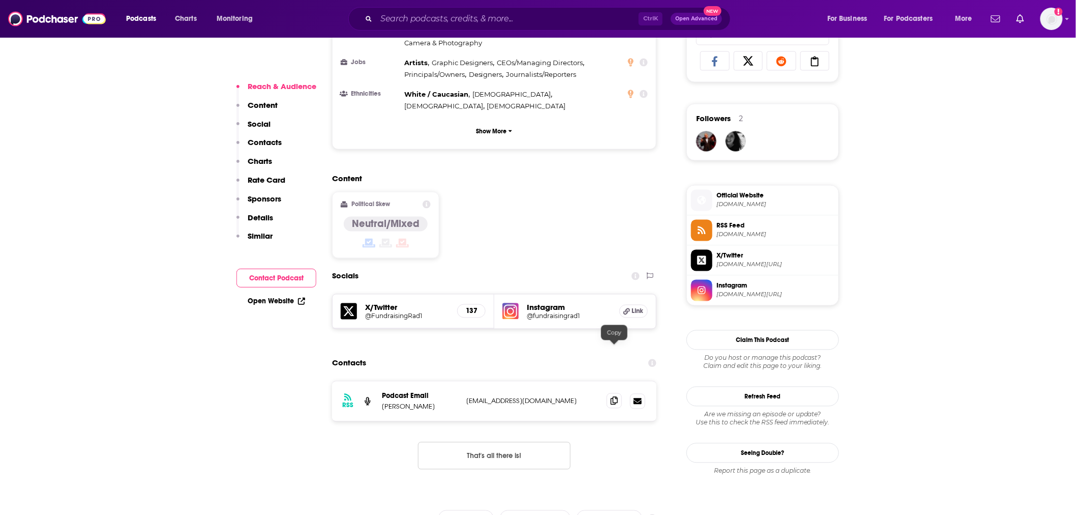
click at [612, 397] on icon at bounding box center [614, 401] width 7 height 8
click at [619, 393] on span at bounding box center [614, 400] width 15 height 15
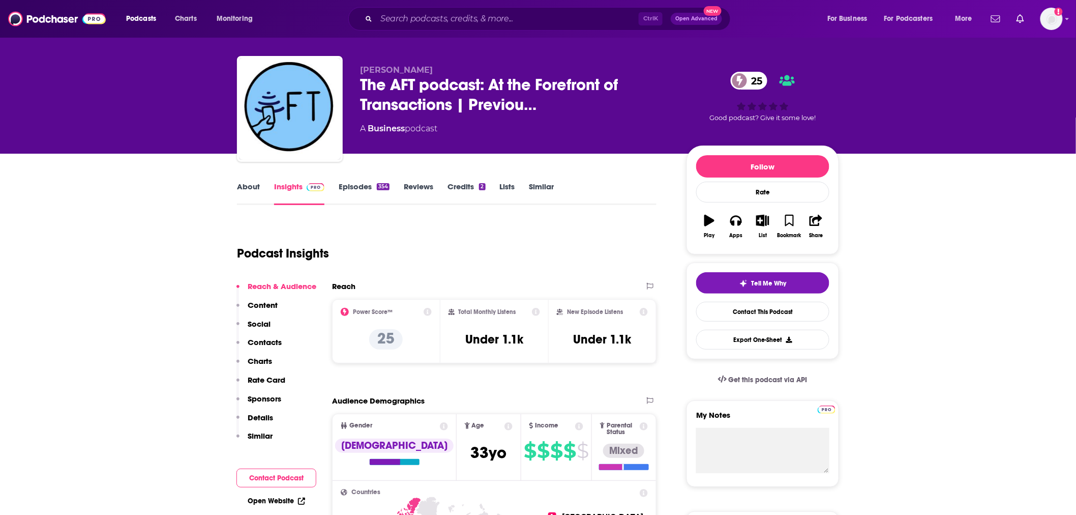
scroll to position [0, 0]
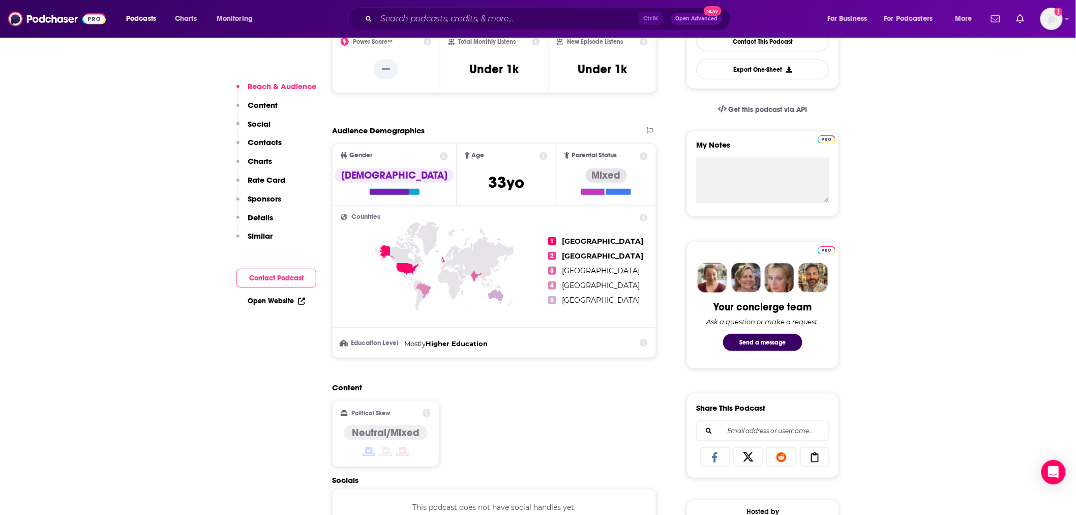
scroll to position [565, 0]
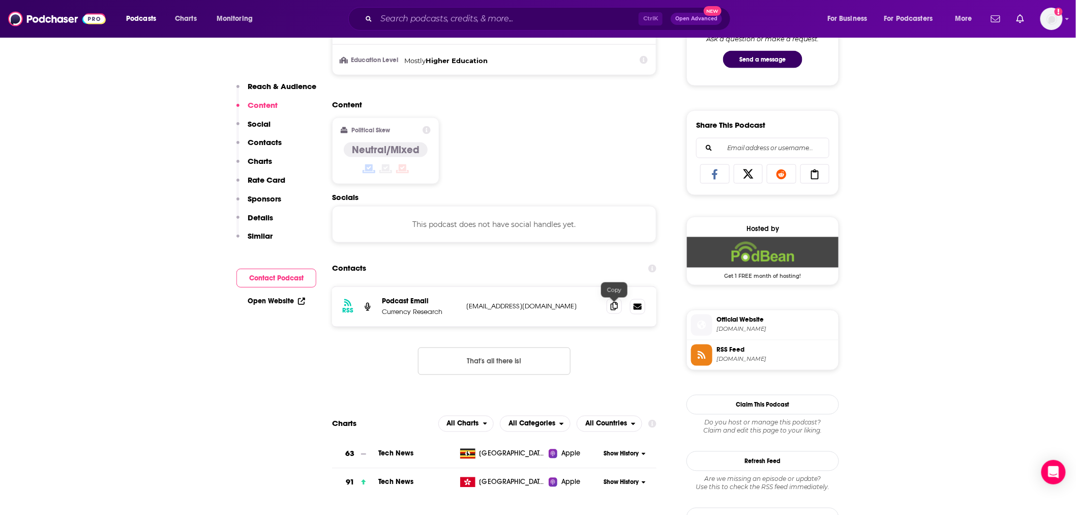
click at [614, 305] on icon at bounding box center [614, 306] width 7 height 8
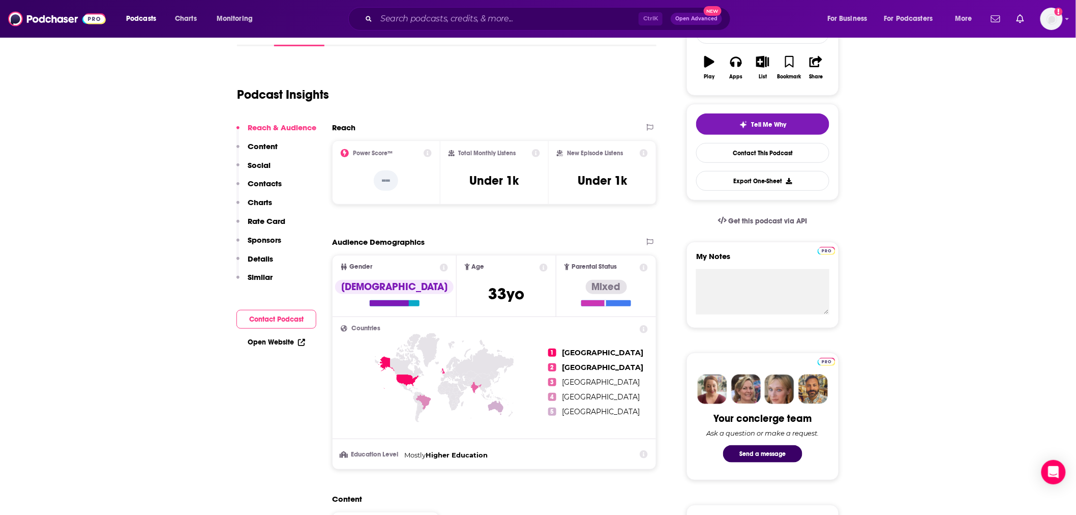
scroll to position [56, 0]
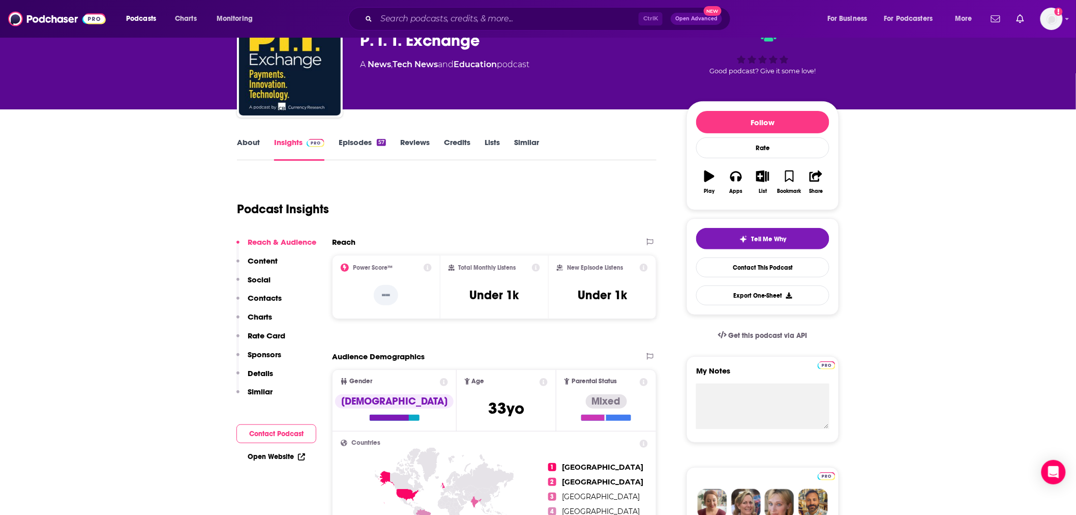
click at [251, 139] on link "About" at bounding box center [248, 148] width 23 height 23
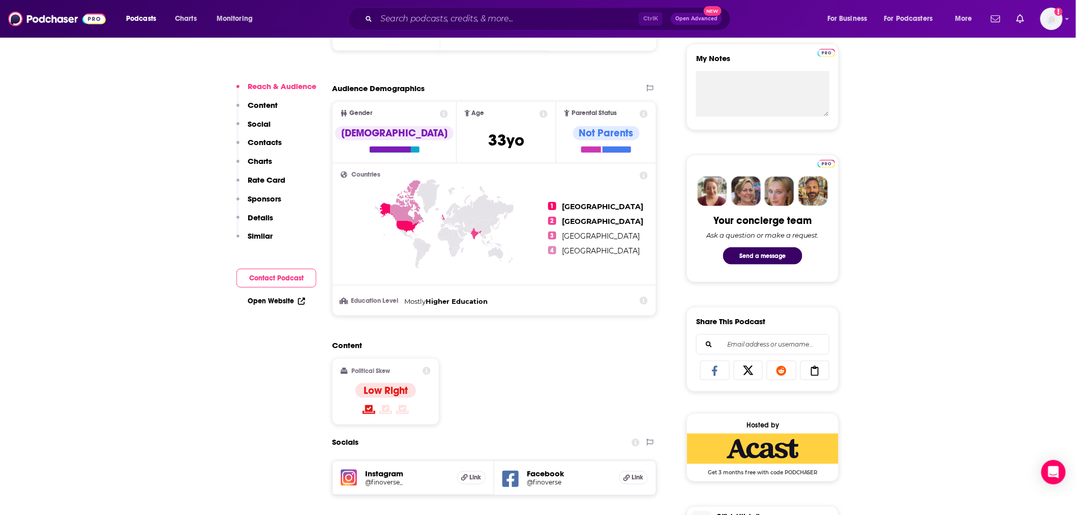
scroll to position [565, 0]
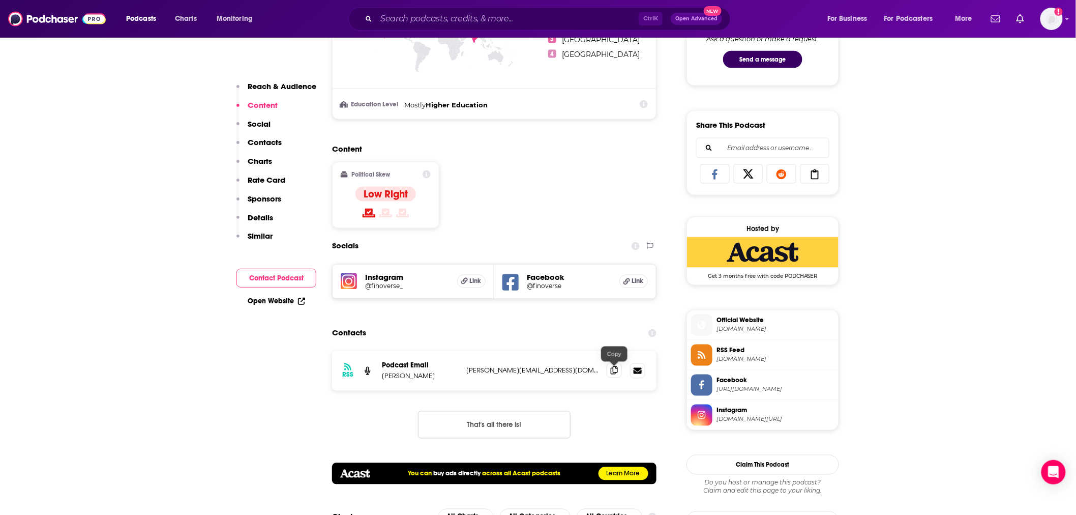
click at [607, 369] on span at bounding box center [614, 370] width 15 height 15
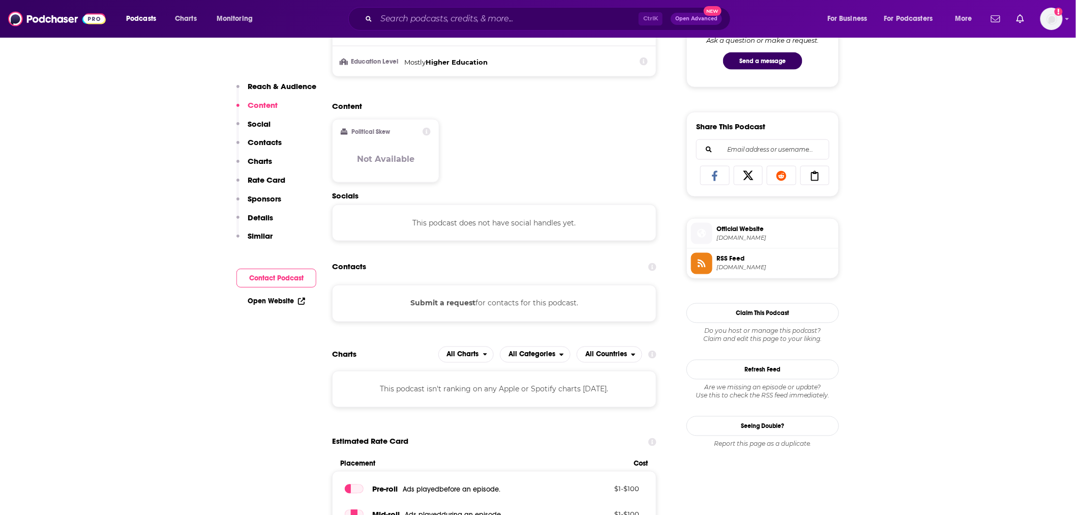
scroll to position [565, 0]
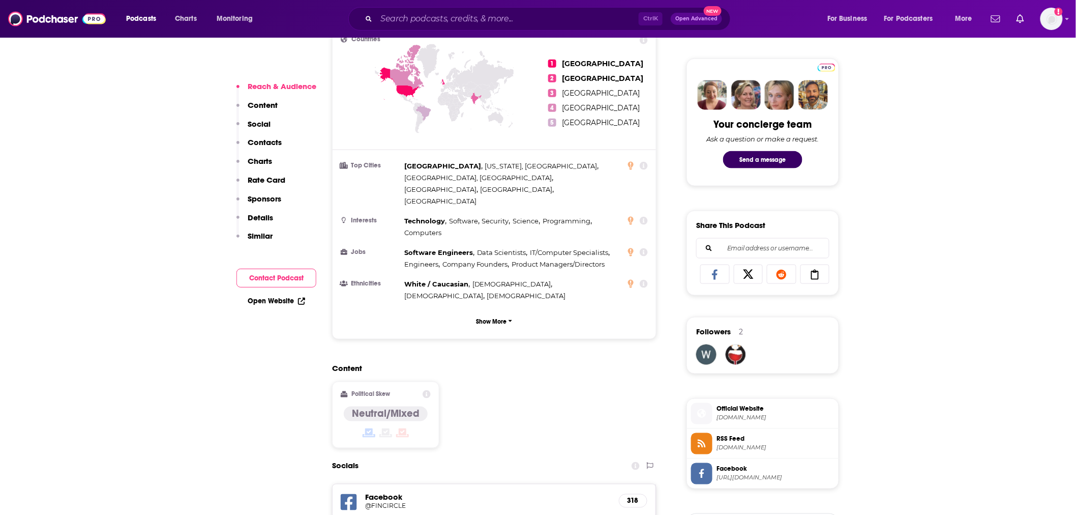
scroll to position [509, 0]
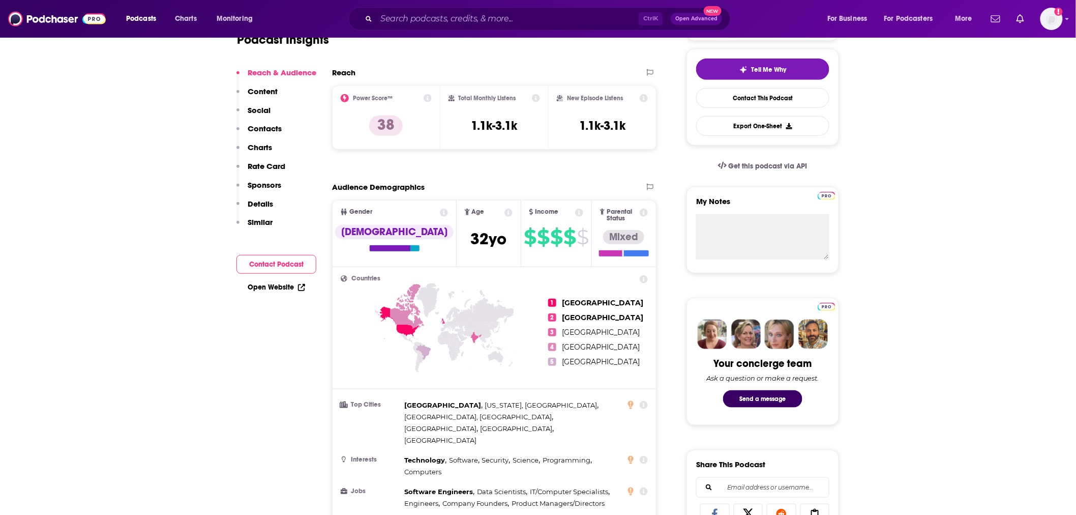
scroll to position [0, 0]
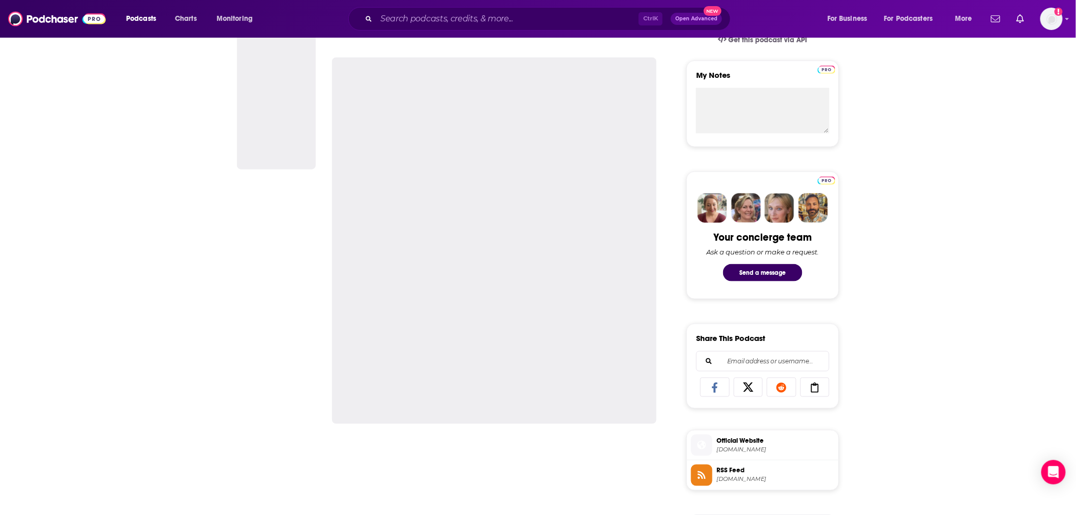
scroll to position [113, 0]
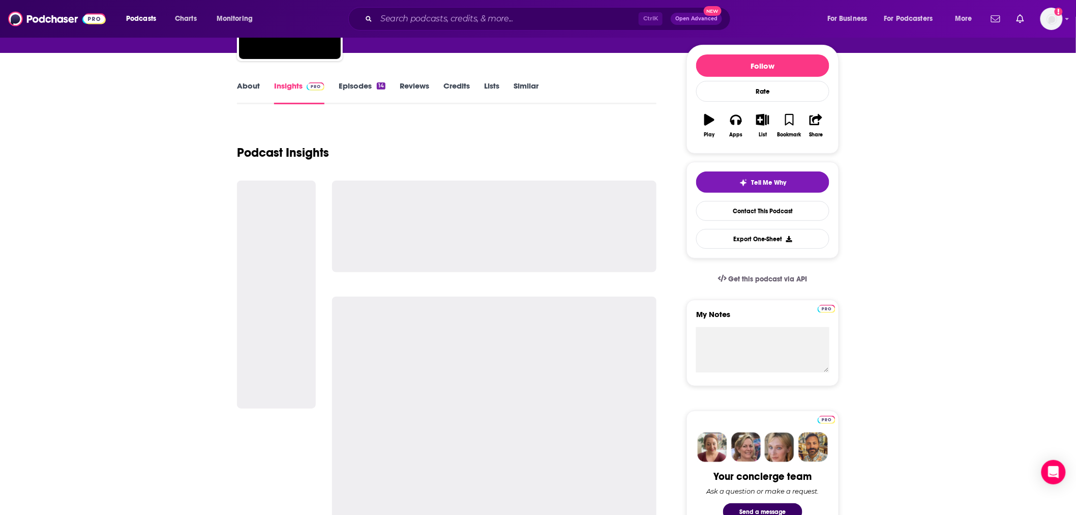
click at [300, 88] on link "Insights" at bounding box center [299, 92] width 50 height 23
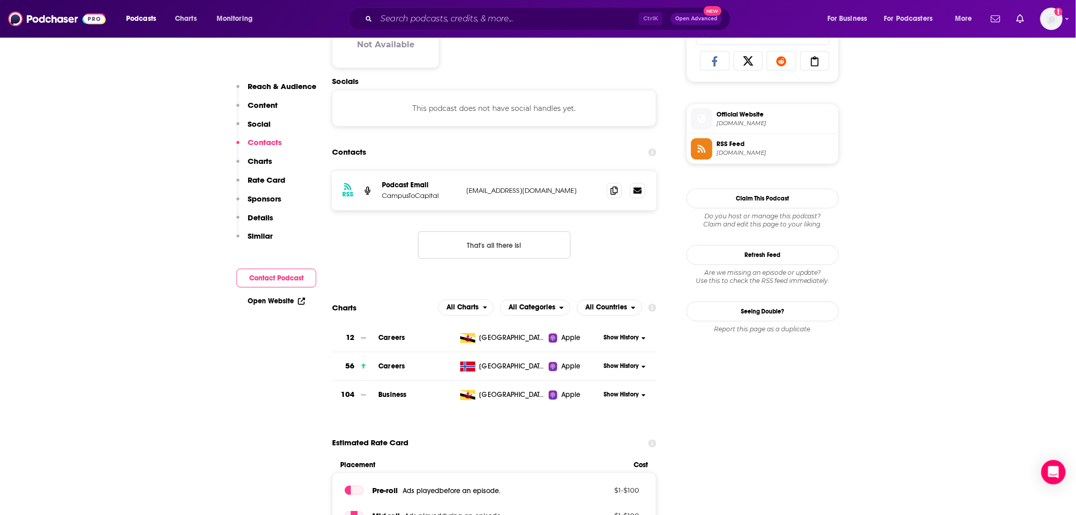
scroll to position [734, 0]
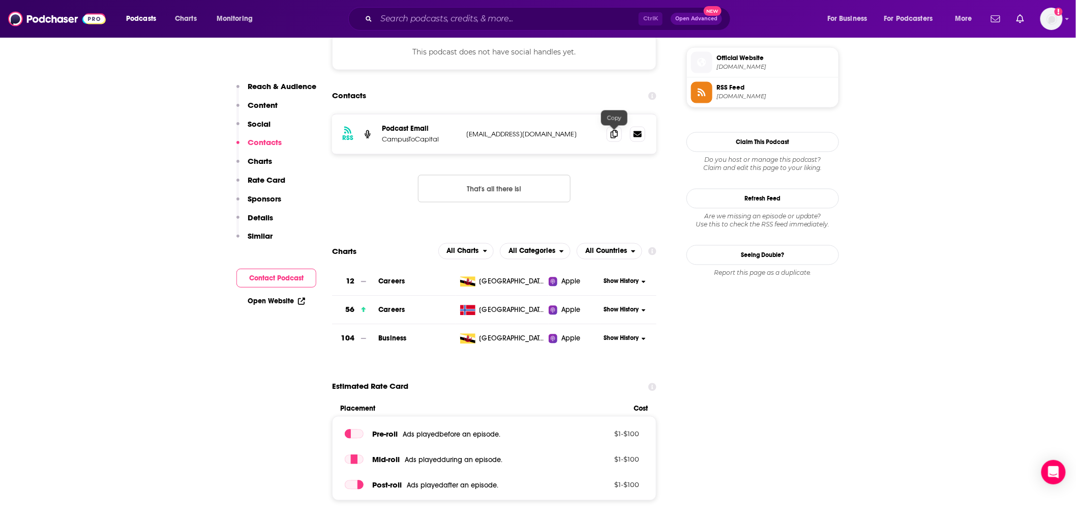
drag, startPoint x: 613, startPoint y: 129, endPoint x: 578, endPoint y: 144, distance: 38.1
click at [612, 130] on span at bounding box center [614, 134] width 15 height 15
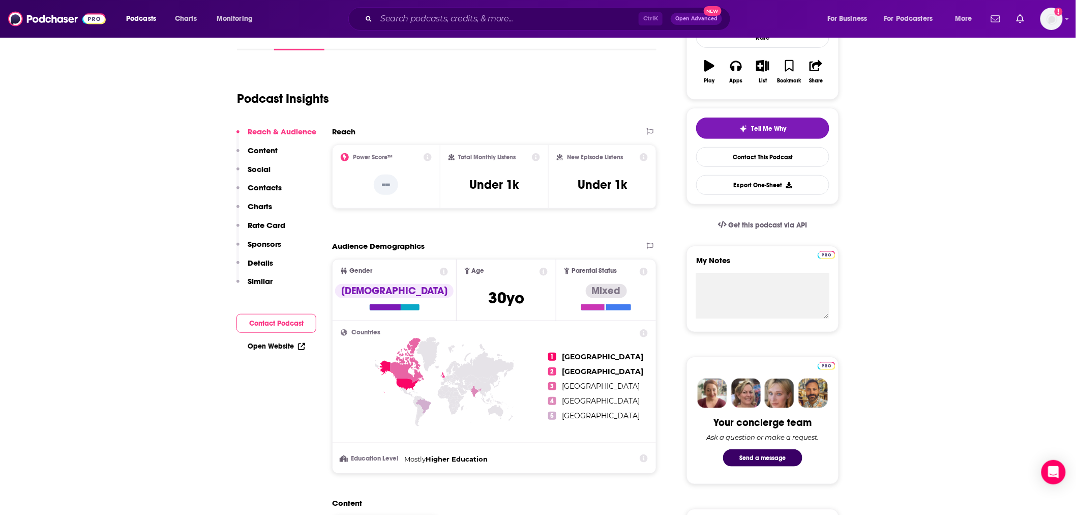
scroll to position [0, 0]
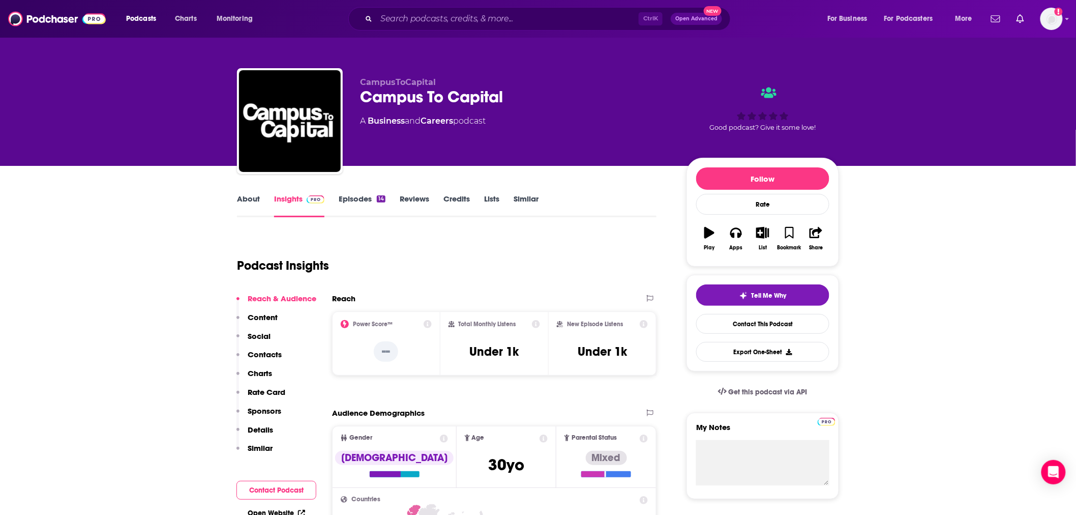
click at [249, 197] on link "About" at bounding box center [248, 205] width 23 height 23
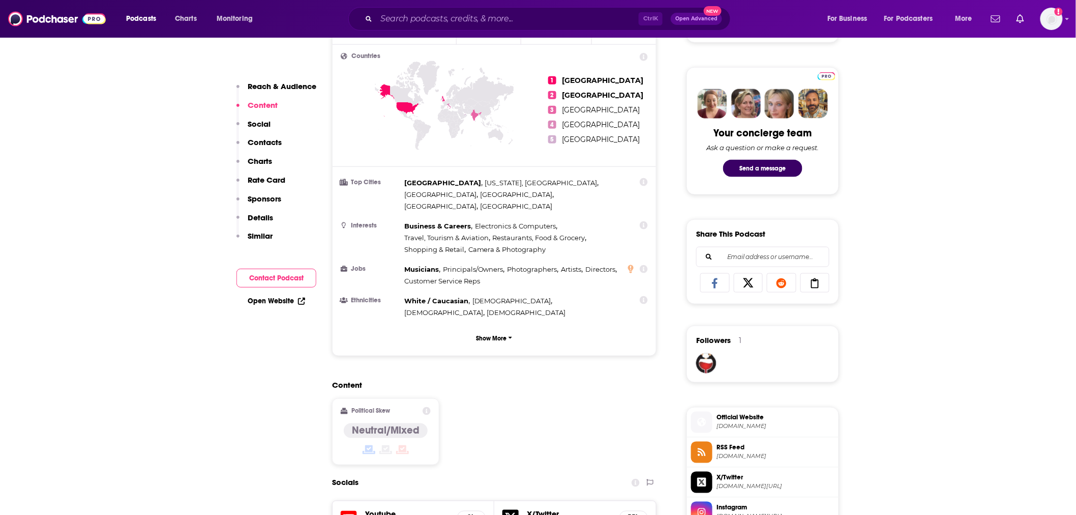
scroll to position [647, 0]
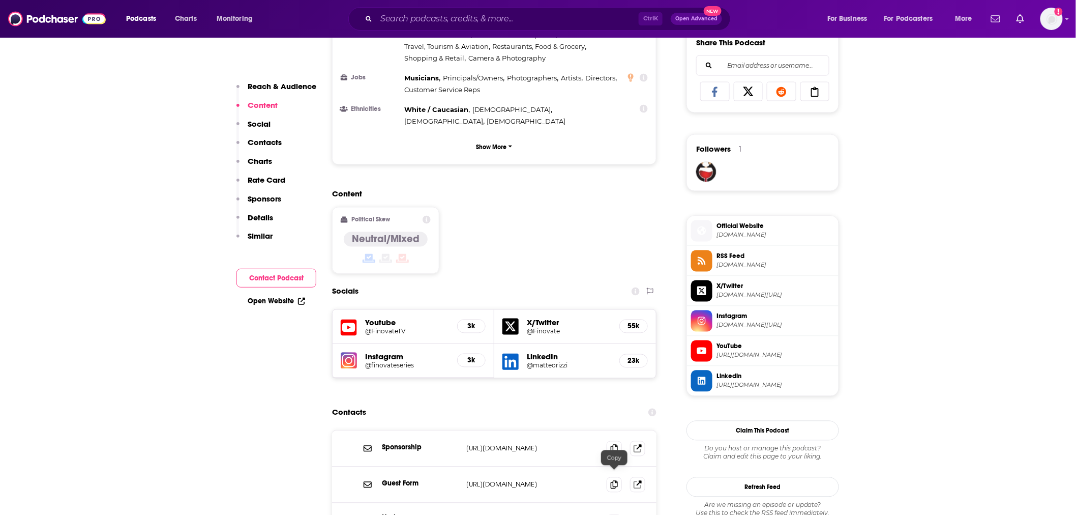
click at [613, 514] on icon at bounding box center [614, 522] width 7 height 8
